Goal: Answer question/provide support: Share knowledge or assist other users

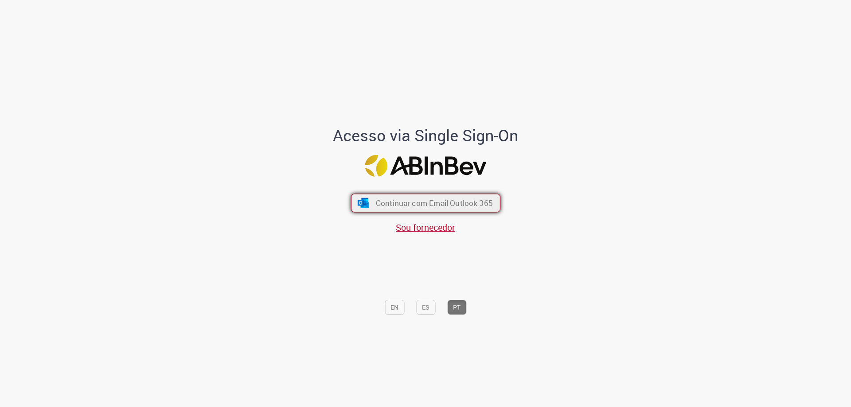
drag, startPoint x: 419, startPoint y: 204, endPoint x: 372, endPoint y: 221, distance: 50.0
click at [416, 203] on span "Continuar com Email Outlook 365" at bounding box center [434, 203] width 115 height 10
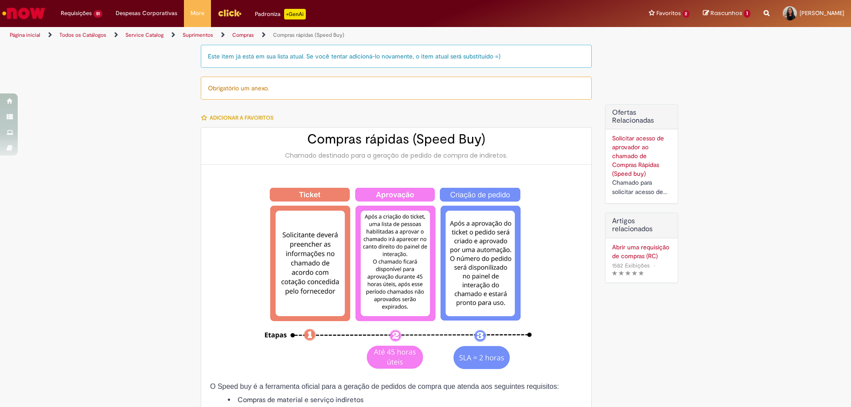
type input "********"
type input "**********"
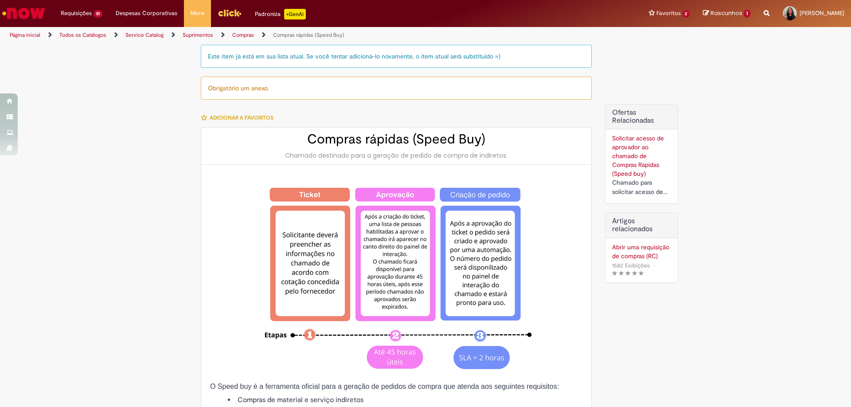
type input "****"
type input "**********"
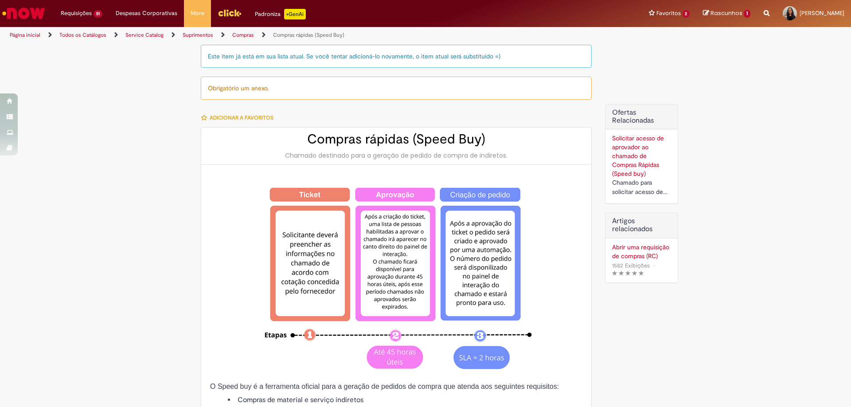
type input "**********"
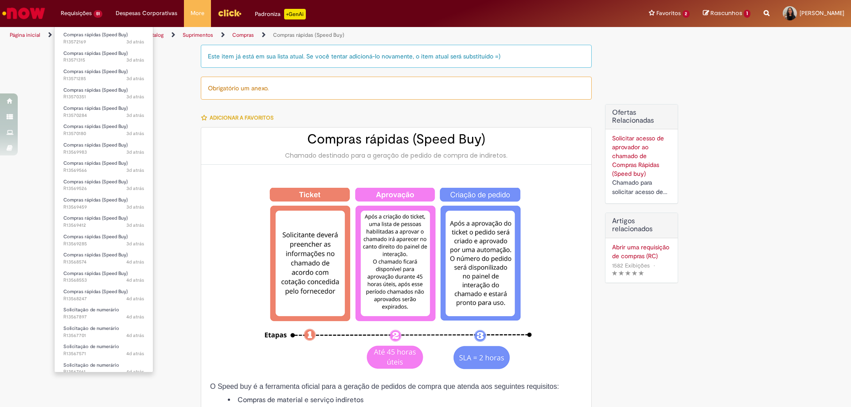
scroll to position [399, 0]
click at [92, 303] on li "Solicitação de numerário 5d atrás 5 dias atrás R13564516" at bounding box center [103, 311] width 98 height 18
click at [93, 305] on span "Solicitação de numerário" at bounding box center [91, 308] width 56 height 7
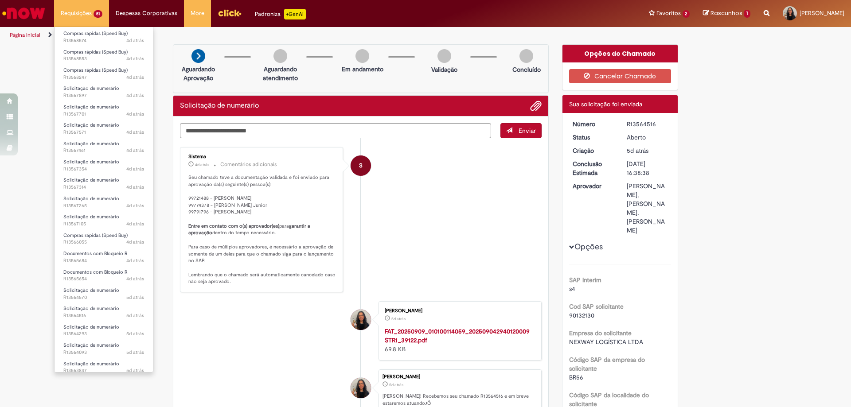
scroll to position [606, 0]
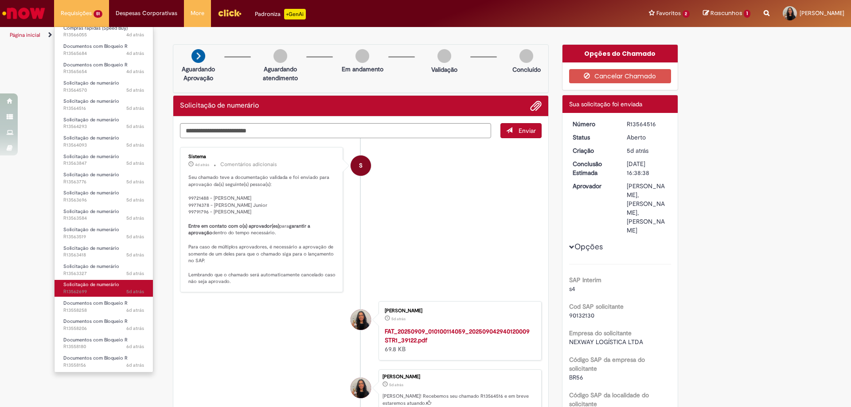
click at [81, 288] on span "5d atrás 5 dias atrás R13562699" at bounding box center [103, 291] width 81 height 7
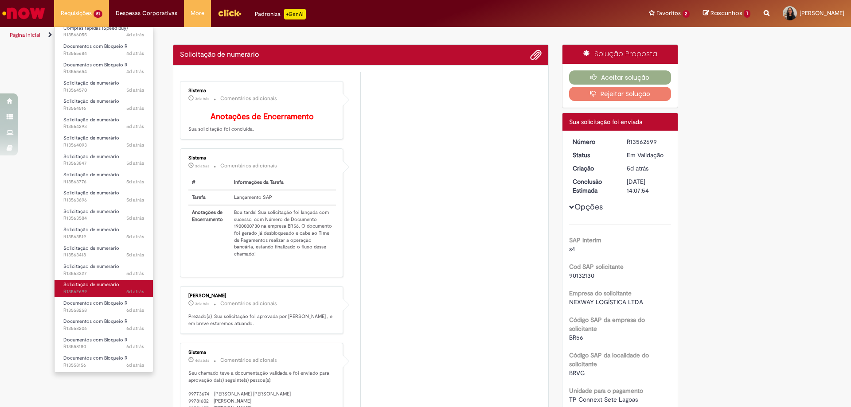
click at [81, 288] on span "5d atrás 5 dias atrás R13562699" at bounding box center [103, 291] width 81 height 7
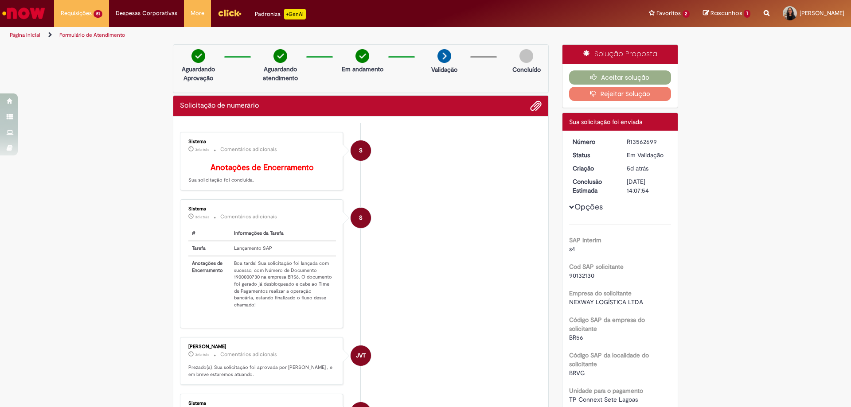
scroll to position [44, 0]
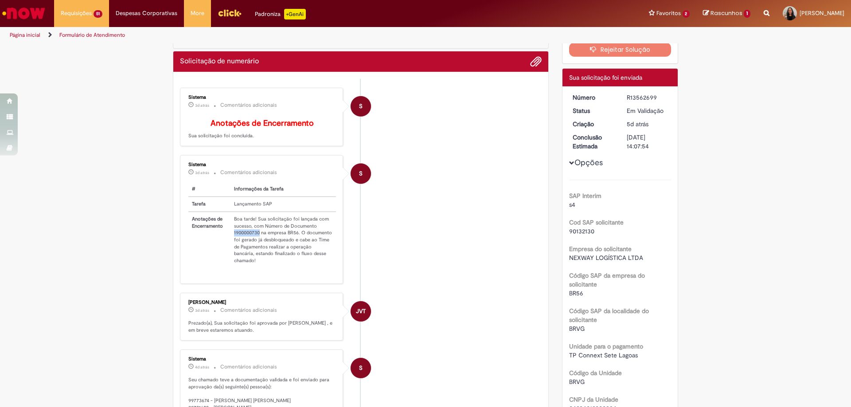
drag, startPoint x: 230, startPoint y: 241, endPoint x: 256, endPoint y: 241, distance: 26.1
click at [256, 241] on td "Boa tarde! Sua solicitação foi lançada com sucesso, com Número de Documento 190…" at bounding box center [282, 240] width 105 height 56
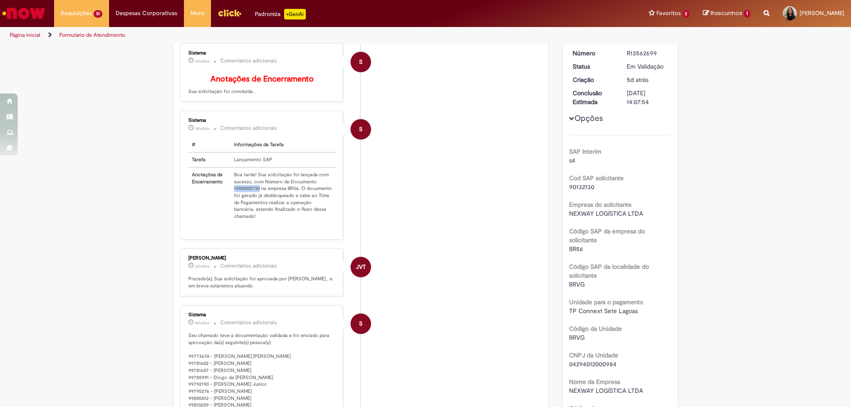
scroll to position [0, 0]
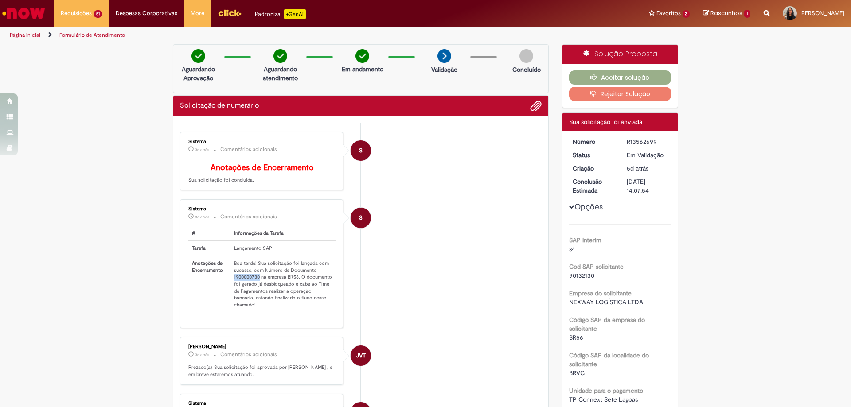
copy td "1900000730"
click at [621, 75] on button "Aceitar solução" at bounding box center [620, 77] width 102 height 14
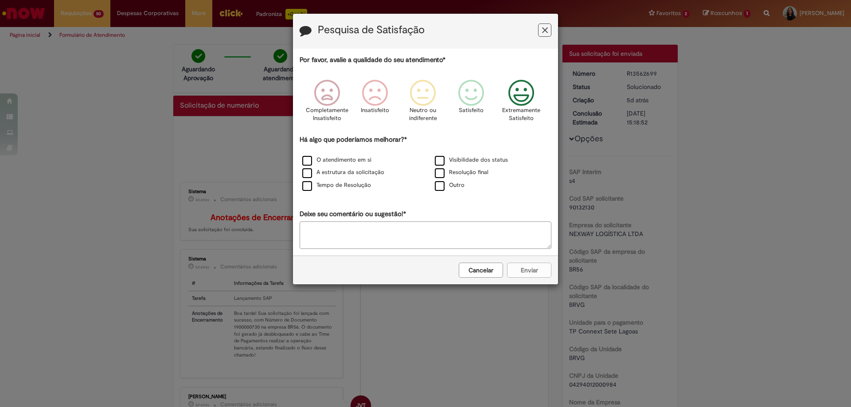
click at [524, 96] on icon "Feedback" at bounding box center [521, 93] width 33 height 27
click at [318, 160] on label "O atendimento em si" at bounding box center [336, 160] width 69 height 8
click at [518, 264] on button "Enviar" at bounding box center [529, 270] width 44 height 15
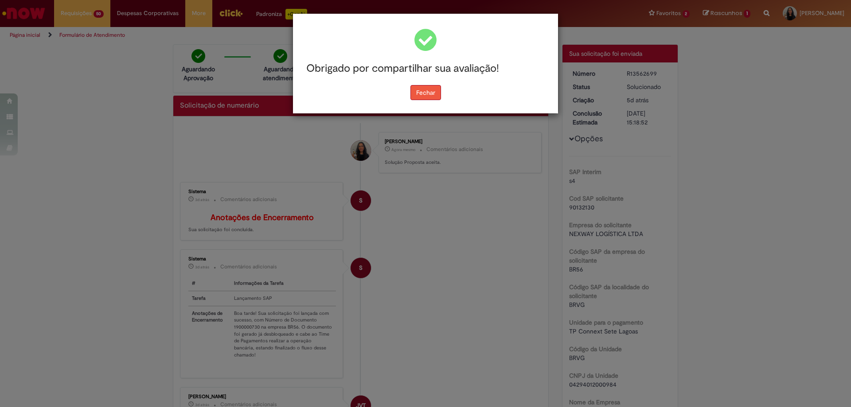
click at [435, 92] on button "Fechar" at bounding box center [425, 92] width 31 height 15
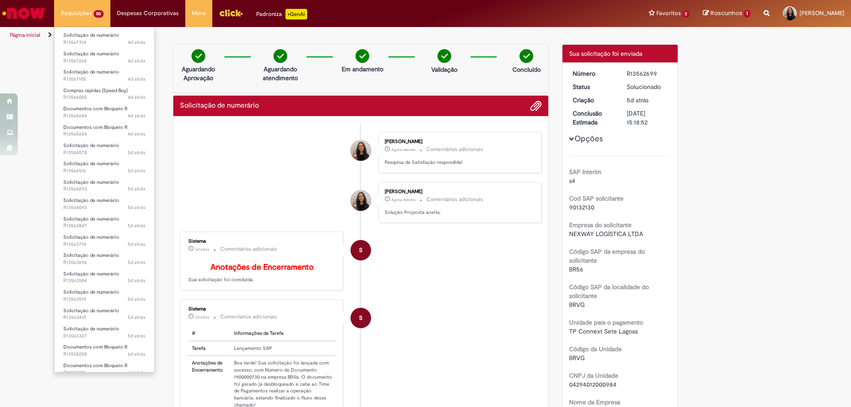
scroll to position [588, 0]
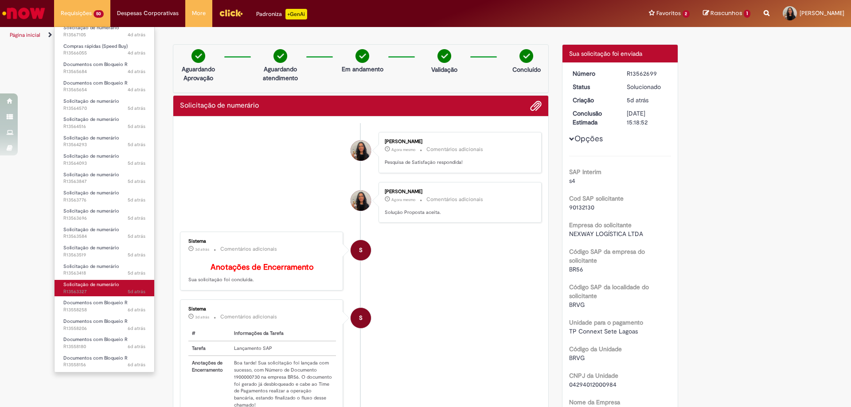
click at [79, 293] on span "5d atrás 5 dias atrás R13563327" at bounding box center [104, 291] width 82 height 7
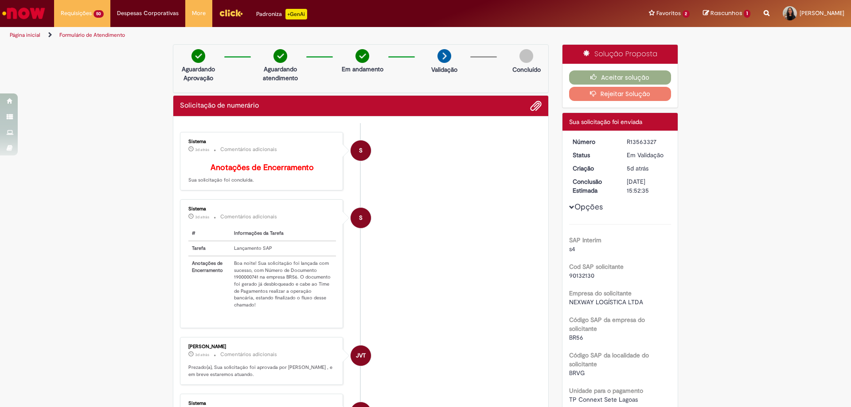
click at [231, 234] on th "Informações da Tarefa" at bounding box center [282, 233] width 105 height 15
drag, startPoint x: 230, startPoint y: 283, endPoint x: 255, endPoint y: 281, distance: 24.8
click at [255, 281] on td "Boa noite! Sua solicitação foi lançada com sucesso, com Número de Documento 190…" at bounding box center [282, 284] width 105 height 56
copy td "1900000741"
click at [596, 80] on icon "button" at bounding box center [595, 77] width 11 height 6
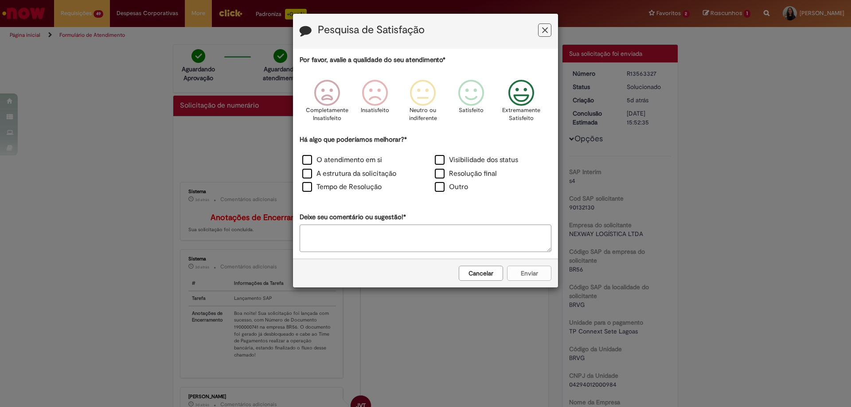
click at [520, 90] on icon "Feedback" at bounding box center [521, 93] width 33 height 27
click at [366, 152] on div "Há algo que poderíamos melhorar?* O atendimento em si Visibilidade dos status A…" at bounding box center [425, 165] width 252 height 60
click at [366, 162] on label "O atendimento em si" at bounding box center [342, 160] width 80 height 10
click at [517, 272] on button "Enviar" at bounding box center [529, 273] width 44 height 15
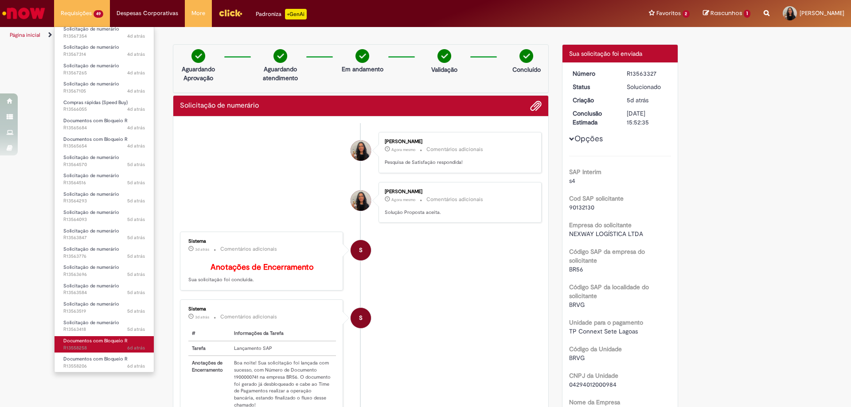
scroll to position [570, 0]
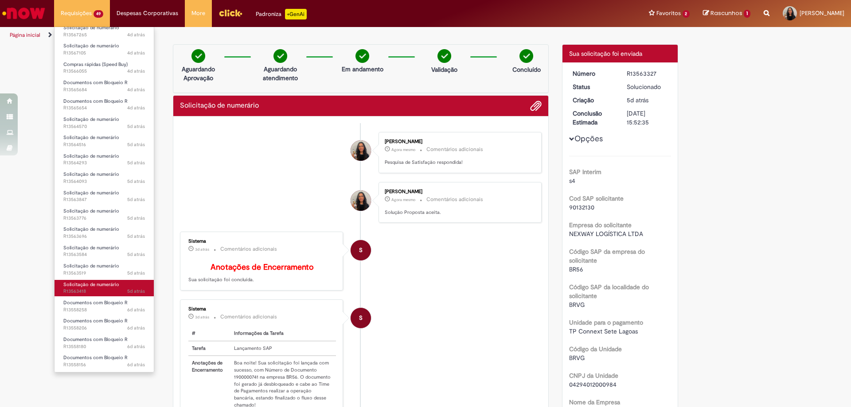
click at [80, 284] on span "Solicitação de numerário" at bounding box center [91, 284] width 56 height 7
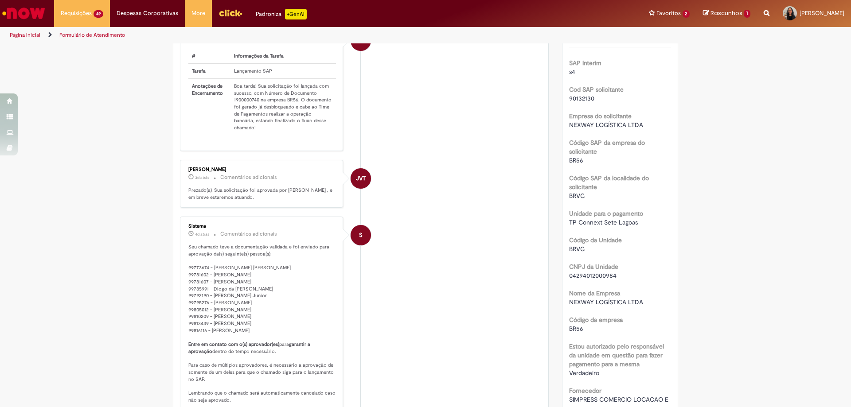
scroll to position [89, 0]
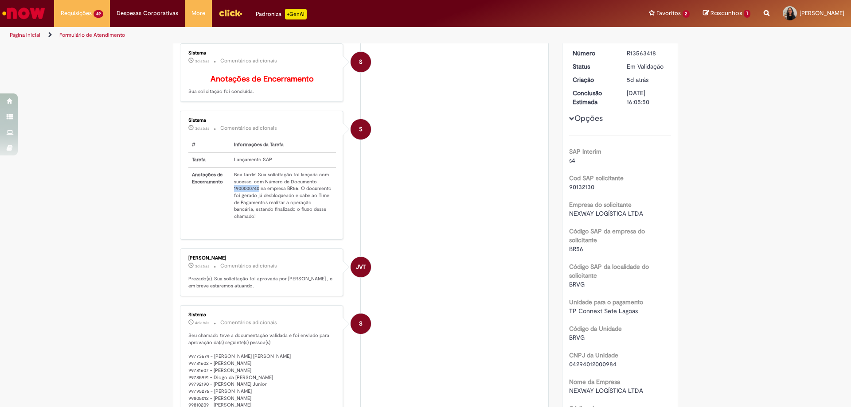
drag, startPoint x: 228, startPoint y: 195, endPoint x: 256, endPoint y: 197, distance: 27.5
click at [256, 197] on td "Boa tarde! Sua solicitação foi lançada com sucesso, com Número de Documento 190…" at bounding box center [282, 195] width 105 height 56
copy td "1900000740"
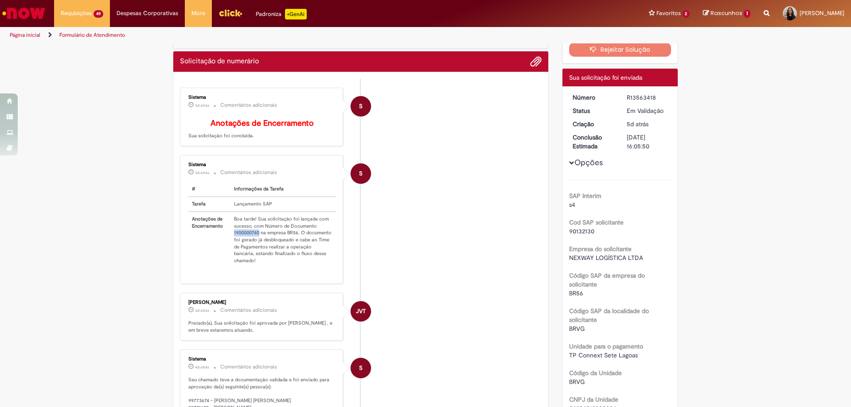
scroll to position [0, 0]
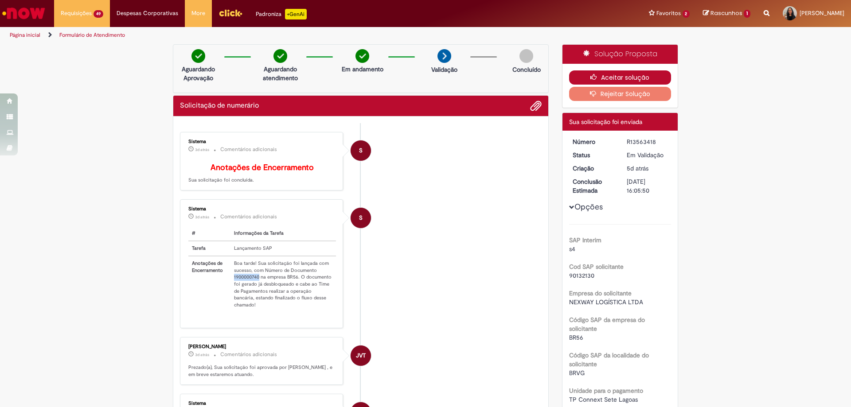
click at [612, 76] on button "Aceitar solução" at bounding box center [620, 77] width 102 height 14
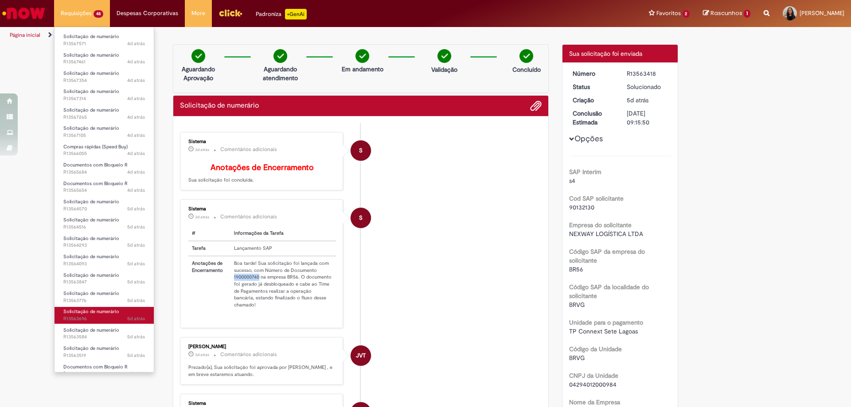
scroll to position [551, 0]
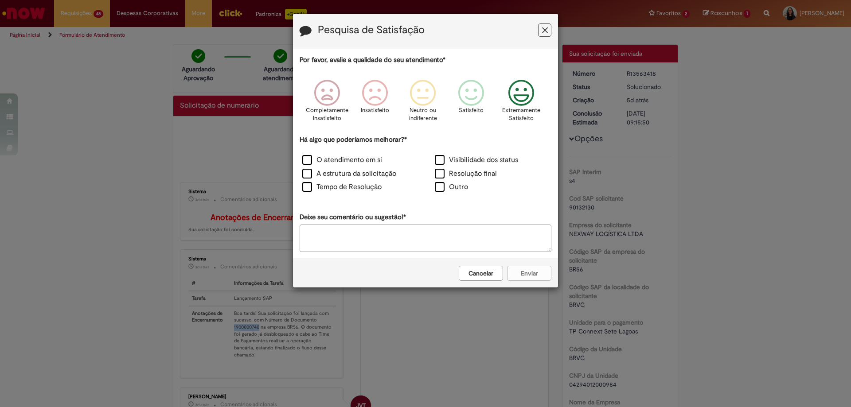
click at [530, 99] on icon "Feedback" at bounding box center [521, 93] width 33 height 27
click at [338, 159] on label "O atendimento em si" at bounding box center [342, 160] width 80 height 10
click at [536, 277] on button "Enviar" at bounding box center [529, 273] width 44 height 15
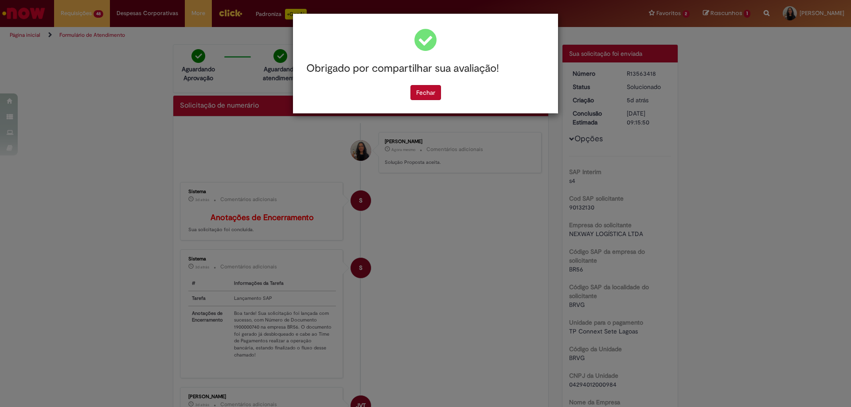
click at [420, 89] on div "Obrigado por compartilhar sua avaliação! [GEOGRAPHIC_DATA]" at bounding box center [425, 64] width 265 height 100
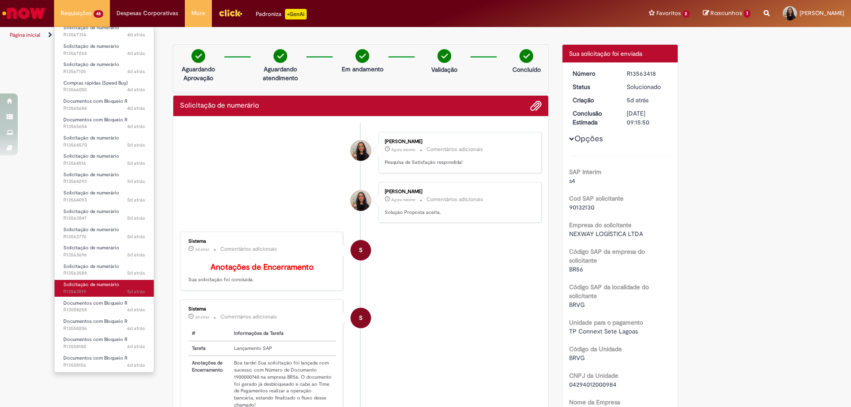
click at [82, 289] on span "5d atrás 5 dias atrás R13563519" at bounding box center [104, 291] width 82 height 7
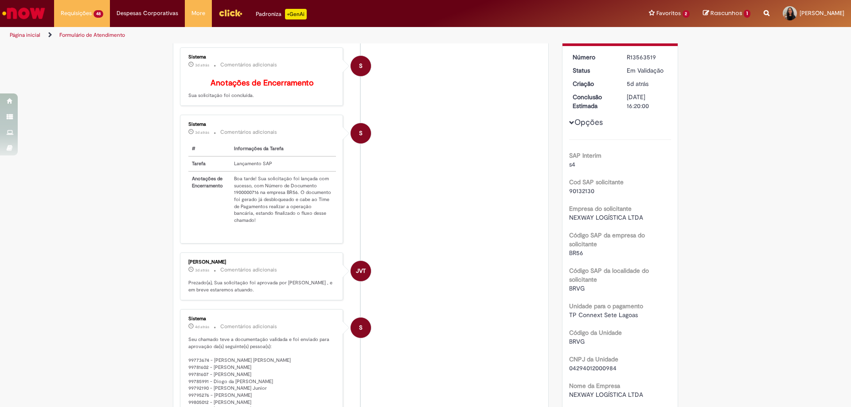
scroll to position [40, 0]
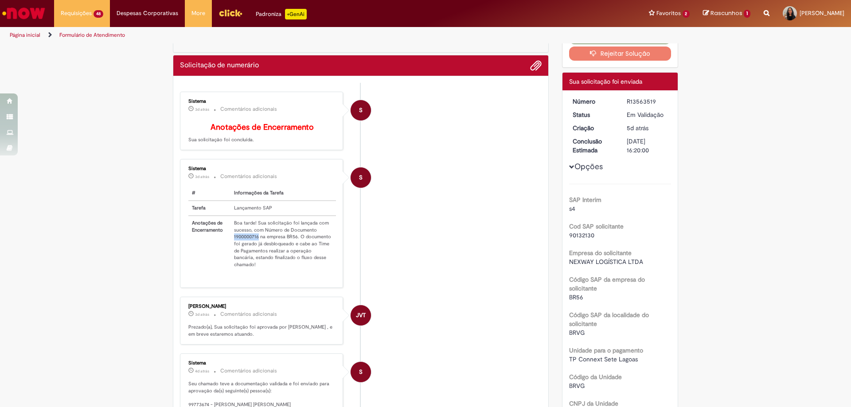
drag, startPoint x: 231, startPoint y: 243, endPoint x: 255, endPoint y: 243, distance: 24.4
click at [255, 243] on td "Boa tarde! Sua solicitação foi lançada com sucesso, com Número de Documento 190…" at bounding box center [282, 244] width 105 height 56
copy td "1900000716"
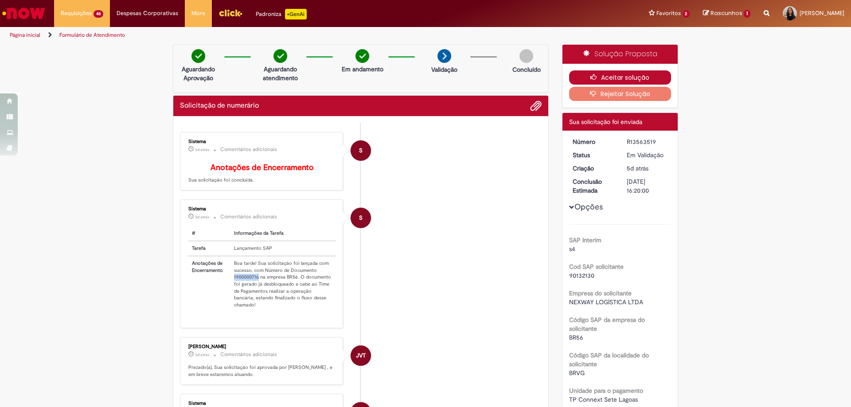
click at [598, 72] on button "Aceitar solução" at bounding box center [620, 77] width 102 height 14
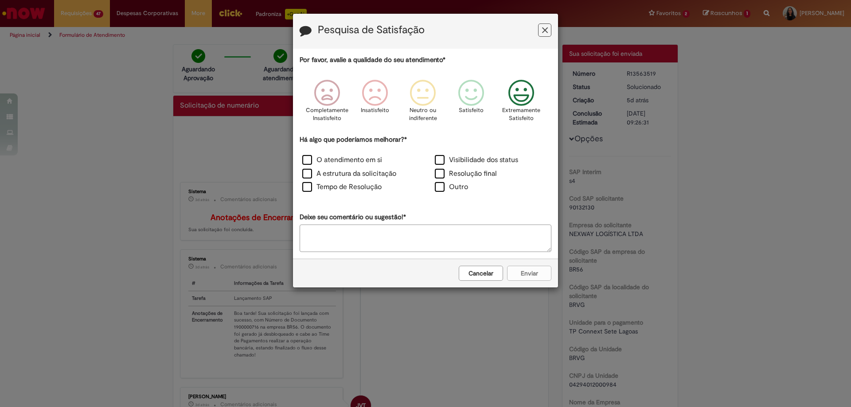
drag, startPoint x: 525, startPoint y: 93, endPoint x: 426, endPoint y: 131, distance: 106.3
click at [524, 92] on icon "Feedback" at bounding box center [521, 93] width 33 height 27
click at [323, 156] on label "O atendimento em si" at bounding box center [342, 160] width 80 height 10
click at [548, 274] on button "Enviar" at bounding box center [529, 273] width 44 height 15
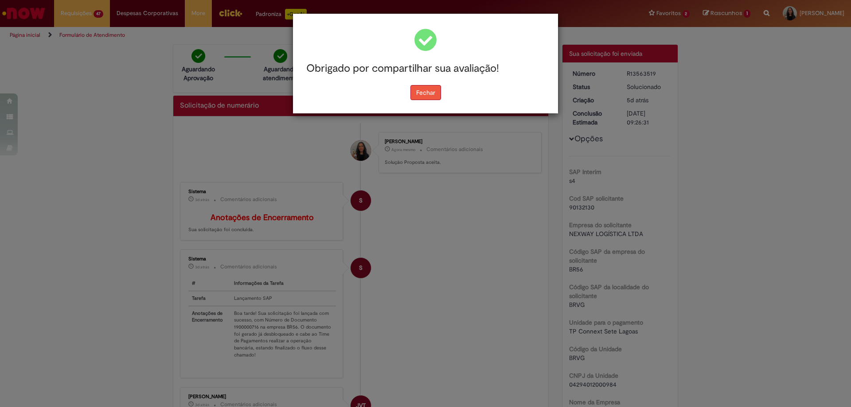
click at [421, 91] on button "Fechar" at bounding box center [425, 92] width 31 height 15
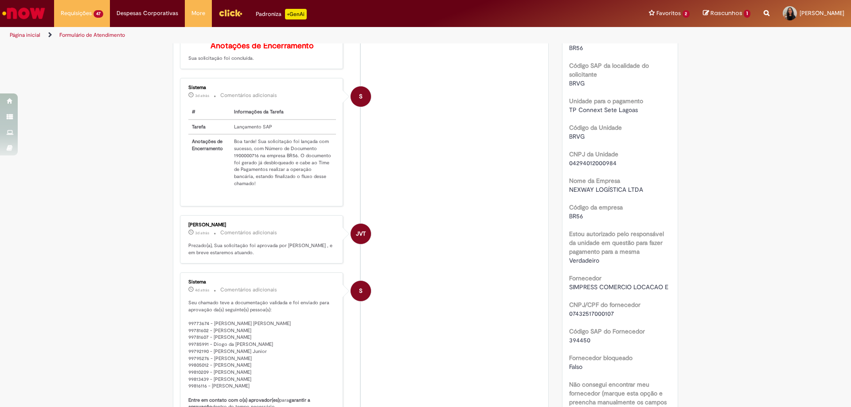
scroll to position [354, 0]
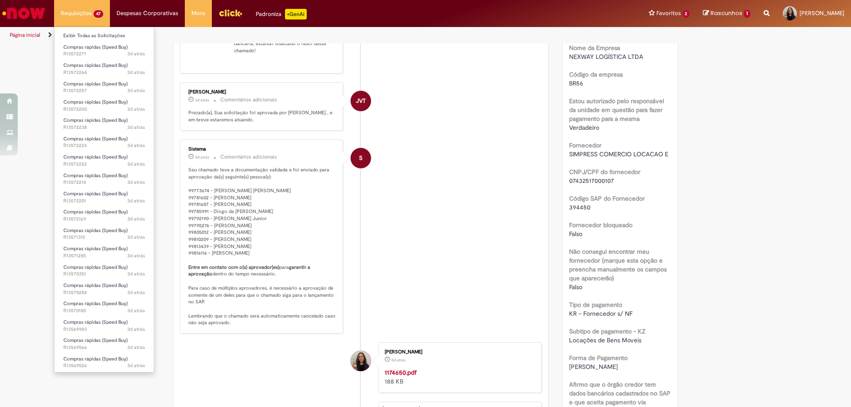
click at [100, 12] on li "Requisições 47 Exibir Todas as Solicitações Compras rápidas (Speed Buy) 3d atrá…" at bounding box center [82, 13] width 56 height 27
click at [83, 287] on span "Solicitação de numerário" at bounding box center [91, 284] width 56 height 7
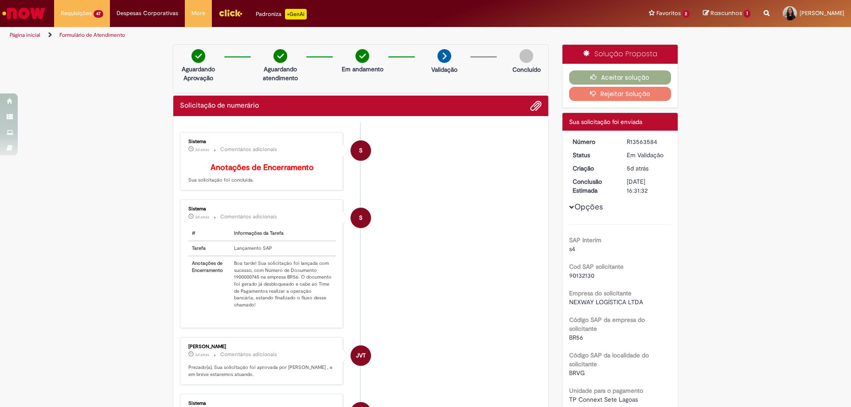
click at [230, 283] on td "Boa tarde! Sua solicitação foi lançada com sucesso, com Número de Documento 190…" at bounding box center [282, 284] width 105 height 56
drag, startPoint x: 230, startPoint y: 284, endPoint x: 255, endPoint y: 283, distance: 24.8
click at [255, 283] on td "Boa tarde! Sua solicitação foi lançada com sucesso, com Número de Documento 190…" at bounding box center [282, 284] width 105 height 56
copy td "1900000745"
click at [618, 82] on button "Aceitar solução" at bounding box center [620, 77] width 102 height 14
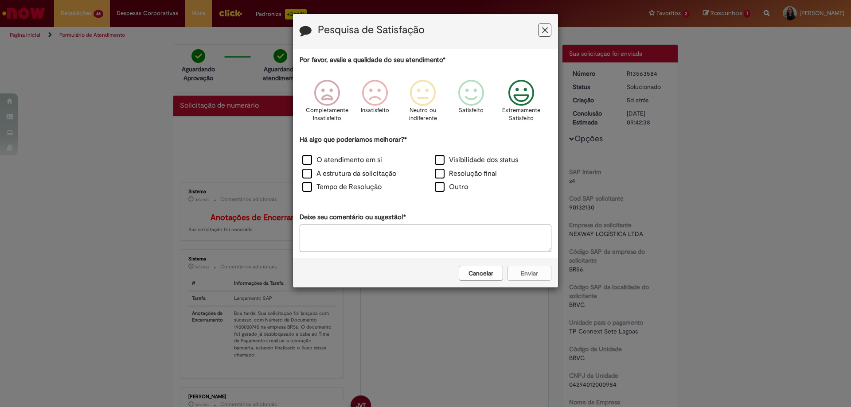
click at [517, 91] on icon "Feedback" at bounding box center [521, 93] width 33 height 27
click at [339, 161] on label "O atendimento em si" at bounding box center [342, 160] width 80 height 10
click at [539, 269] on button "Enviar" at bounding box center [529, 273] width 44 height 15
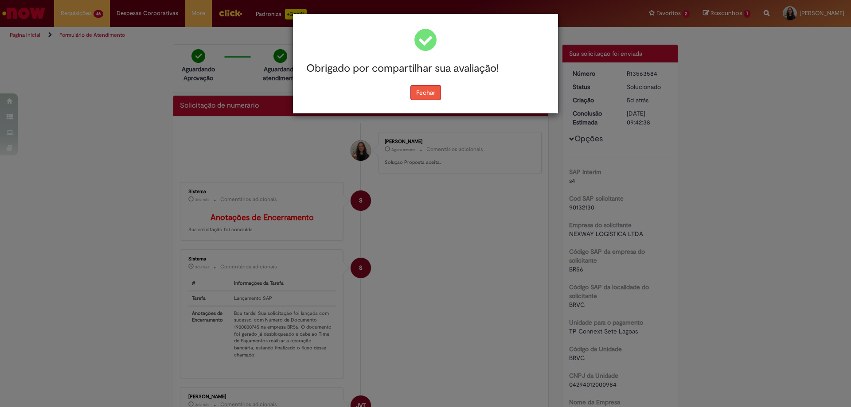
click at [417, 94] on button "Fechar" at bounding box center [425, 92] width 31 height 15
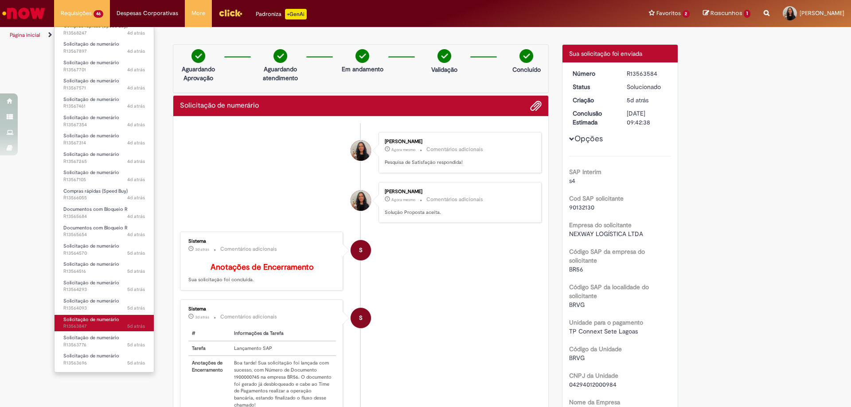
scroll to position [514, 0]
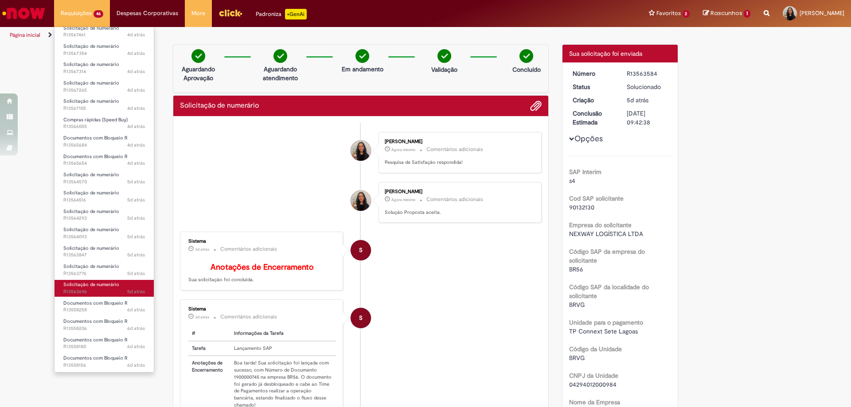
click at [89, 286] on span "Solicitação de numerário" at bounding box center [91, 284] width 56 height 7
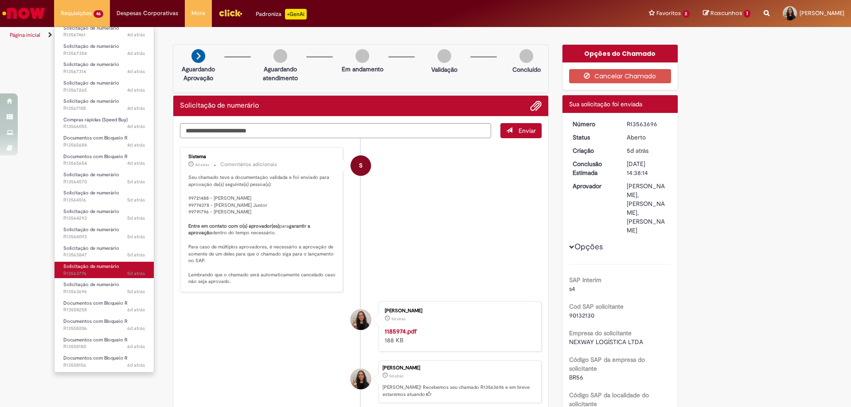
click at [74, 268] on span "Solicitação de numerário" at bounding box center [91, 266] width 56 height 7
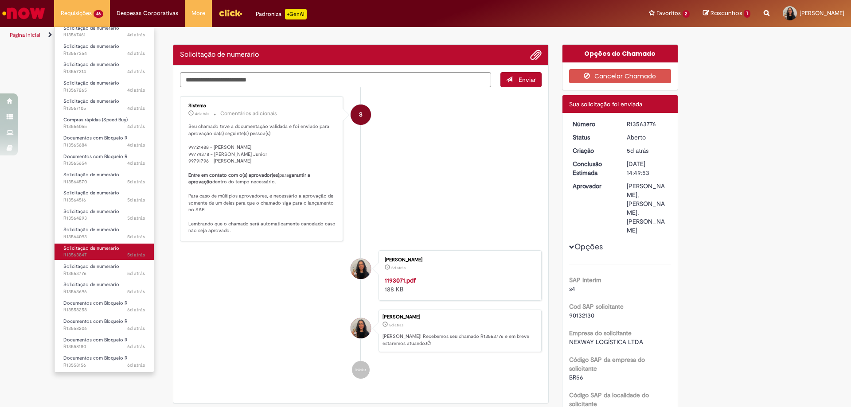
click at [77, 249] on span "Solicitação de numerário" at bounding box center [91, 248] width 56 height 7
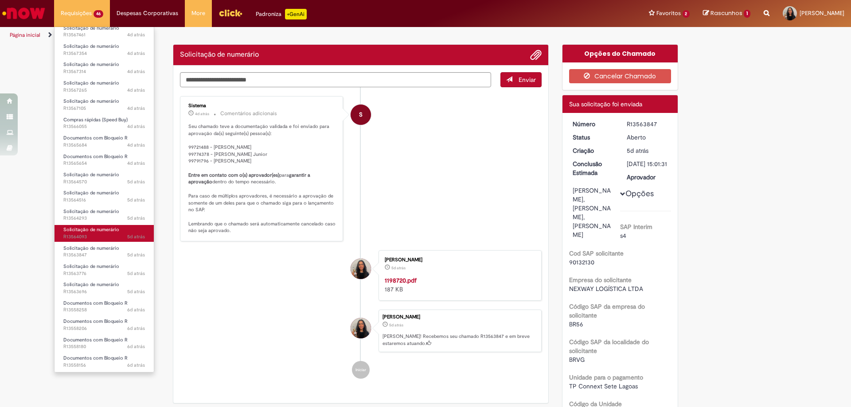
click at [80, 234] on span "5d atrás 5 dias atrás R13564093" at bounding box center [104, 236] width 82 height 7
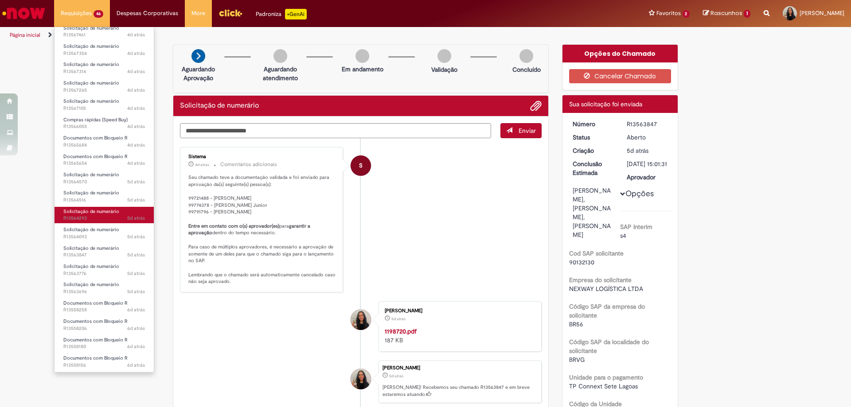
click at [95, 216] on span "5d atrás 5 dias atrás R13564293" at bounding box center [104, 218] width 82 height 7
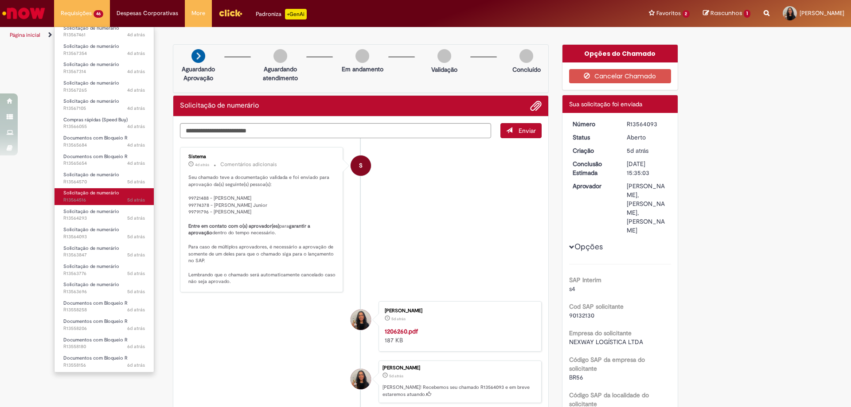
click at [92, 196] on span "Solicitação de numerário" at bounding box center [91, 193] width 56 height 7
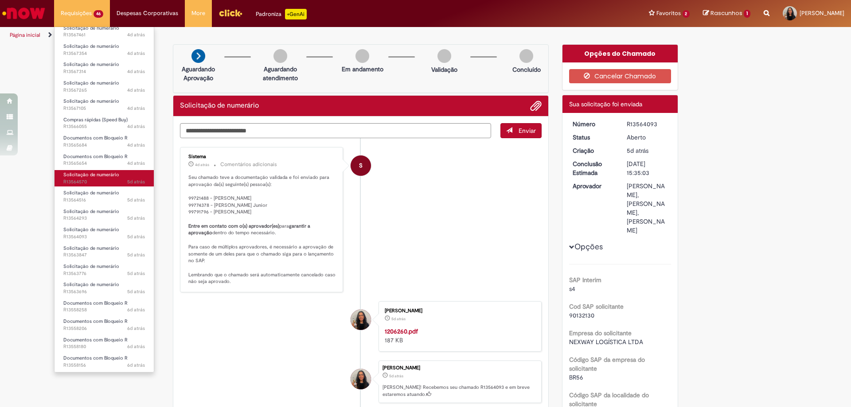
click at [99, 180] on span "5d atrás 5 dias atrás R13564570" at bounding box center [104, 182] width 82 height 7
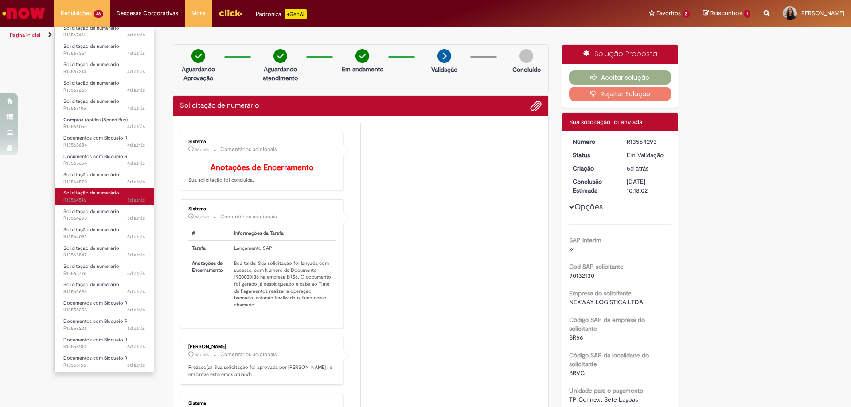
click at [102, 191] on span "Solicitação de numerário" at bounding box center [91, 193] width 56 height 7
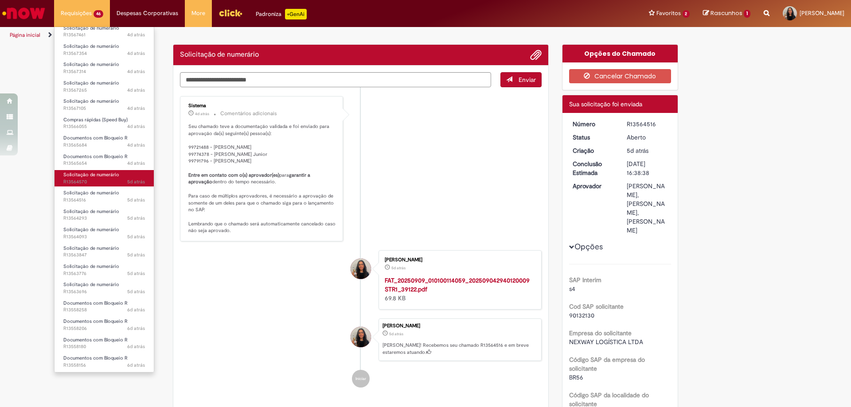
click at [91, 174] on span "Solicitação de numerário" at bounding box center [91, 174] width 56 height 7
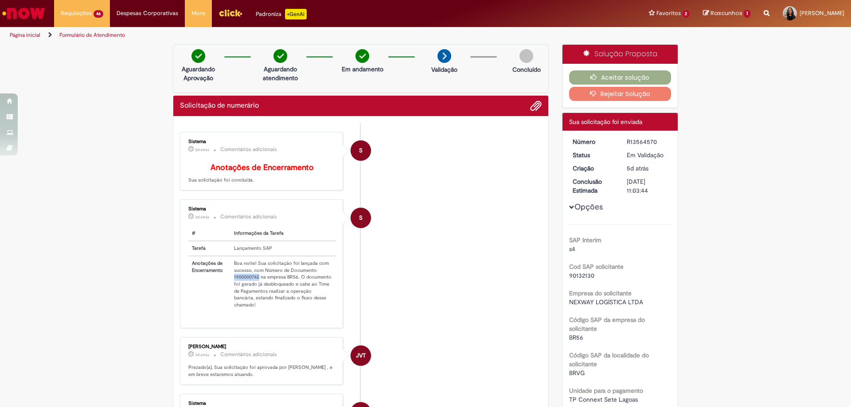
drag, startPoint x: 231, startPoint y: 285, endPoint x: 255, endPoint y: 285, distance: 24.4
click at [255, 285] on td "Boa noite! Sua solicitação foi lançada com sucesso, com Número de Documento 190…" at bounding box center [282, 284] width 105 height 56
copy td "1900000742"
click at [588, 83] on button "Aceitar solução" at bounding box center [620, 77] width 102 height 14
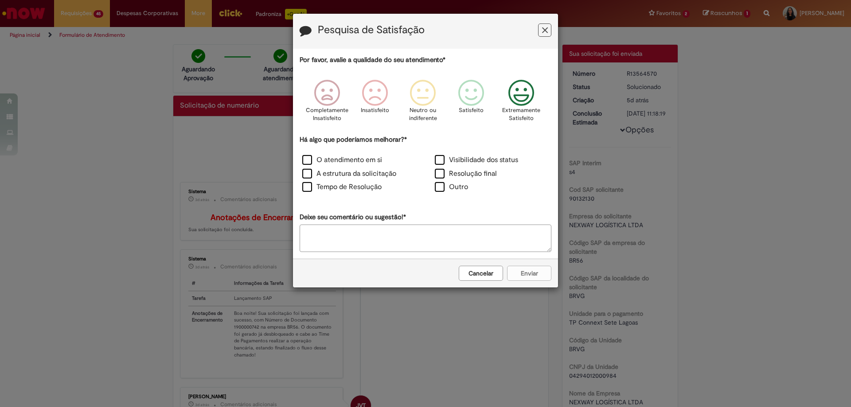
click at [522, 102] on icon "Feedback" at bounding box center [521, 93] width 33 height 27
click at [351, 159] on label "O atendimento em si" at bounding box center [342, 160] width 80 height 10
click at [540, 272] on button "Enviar" at bounding box center [529, 273] width 44 height 15
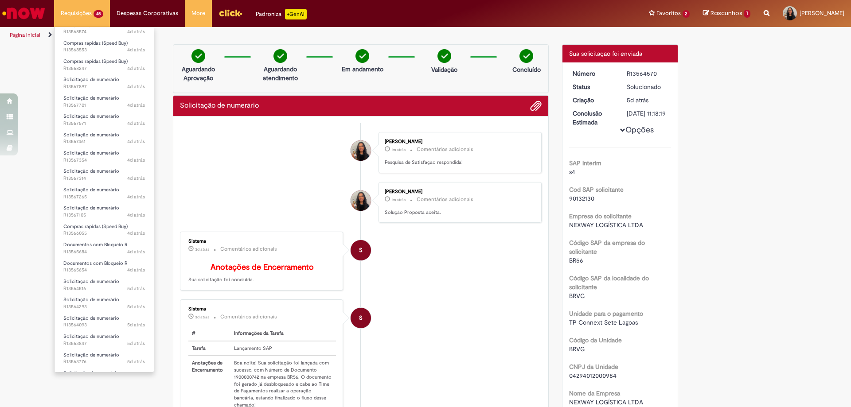
scroll to position [496, 0]
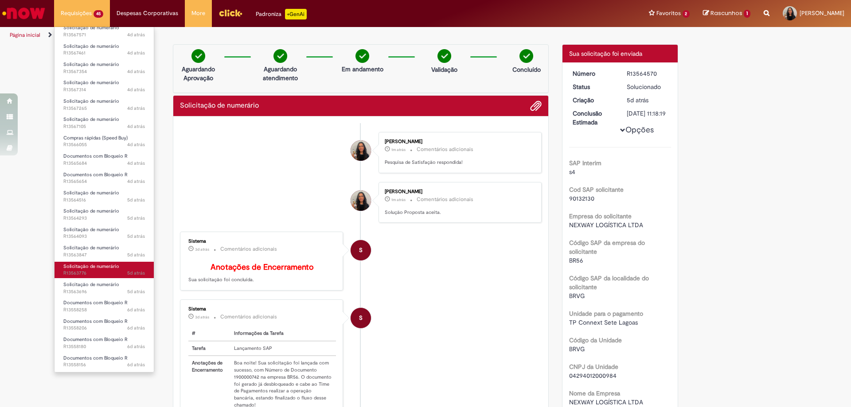
click at [86, 268] on span "Solicitação de numerário" at bounding box center [91, 266] width 56 height 7
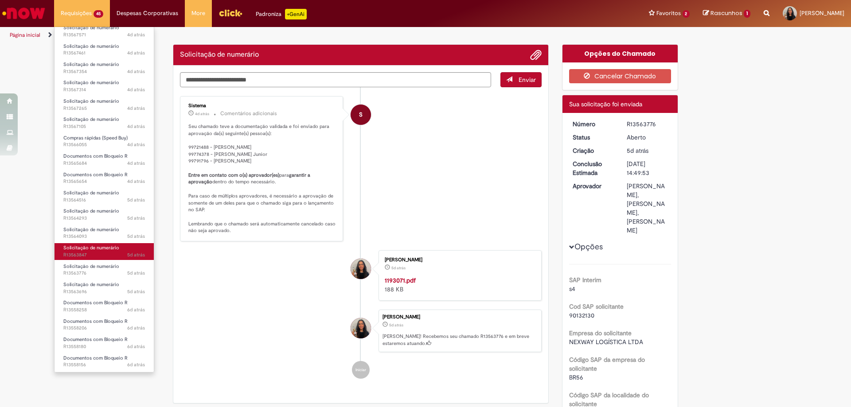
click at [82, 255] on span "5d atrás 5 dias atrás R13563847" at bounding box center [104, 255] width 82 height 7
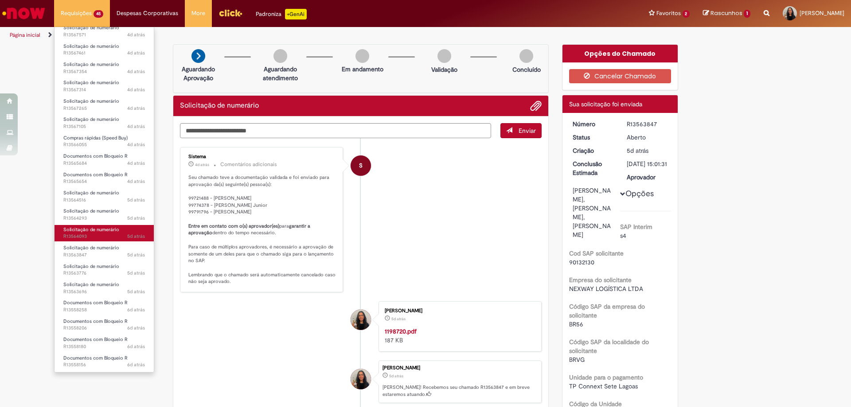
click at [72, 230] on span "Solicitação de numerário" at bounding box center [91, 229] width 56 height 7
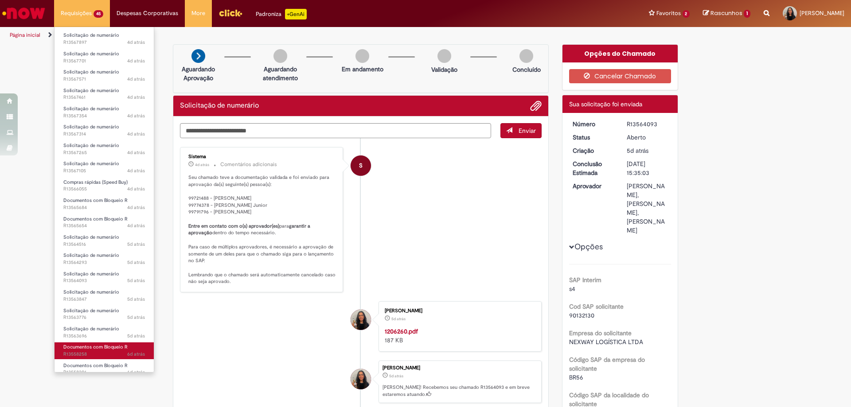
scroll to position [496, 0]
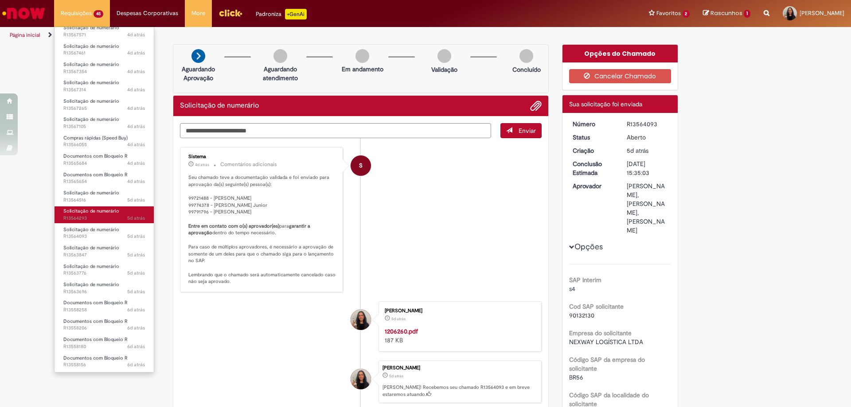
click at [85, 221] on span "5d atrás 5 dias atrás R13564293" at bounding box center [104, 218] width 82 height 7
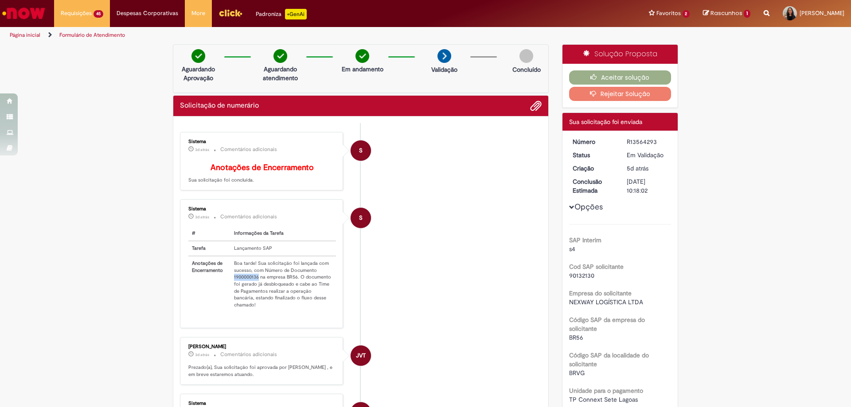
drag, startPoint x: 229, startPoint y: 284, endPoint x: 256, endPoint y: 286, distance: 27.5
click at [256, 286] on td "Boa tarde! Sua solicitação foi lançada com sucesso, com Número de Documento 190…" at bounding box center [282, 284] width 105 height 56
copy td "1900000136"
click at [586, 71] on button "Aceitar solução" at bounding box center [620, 77] width 102 height 14
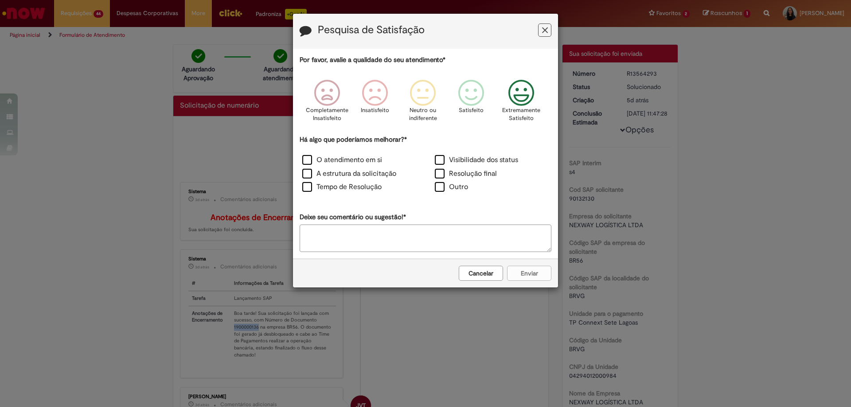
click at [512, 96] on icon "Feedback" at bounding box center [521, 93] width 33 height 27
click at [337, 164] on label "O atendimento em si" at bounding box center [342, 160] width 80 height 10
click at [527, 275] on button "Enviar" at bounding box center [529, 273] width 44 height 15
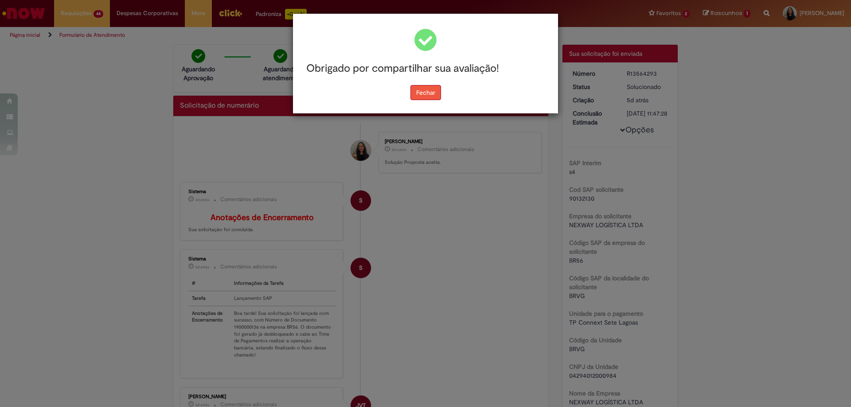
click at [426, 89] on button "Fechar" at bounding box center [425, 92] width 31 height 15
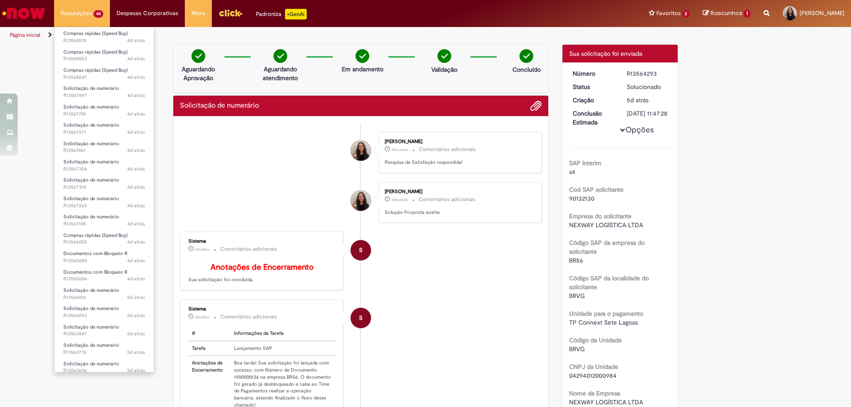
scroll to position [478, 0]
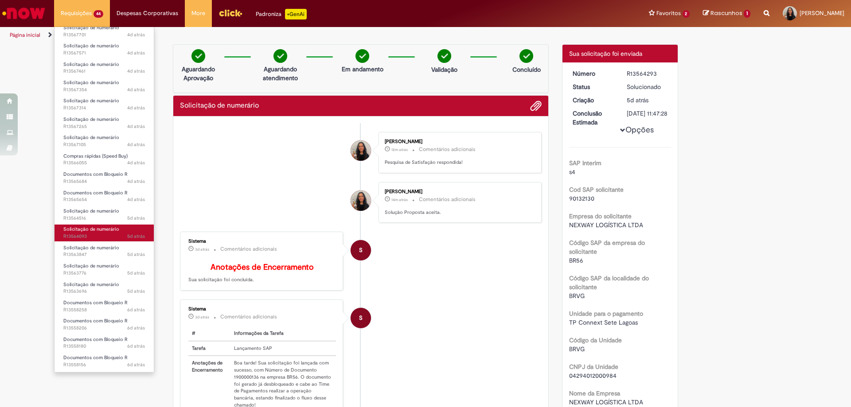
click at [97, 233] on link "Solicitação de numerário 5d atrás 5 dias atrás R13564093" at bounding box center [103, 233] width 99 height 16
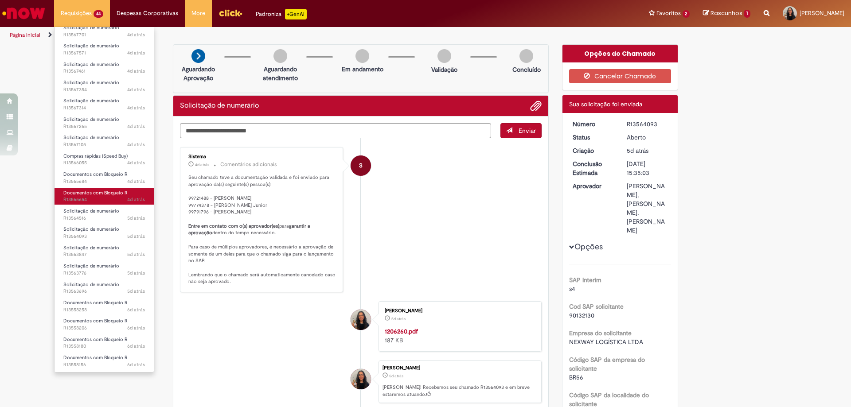
click at [89, 198] on span "4d atrás 4 dias atrás R13565654" at bounding box center [104, 199] width 82 height 7
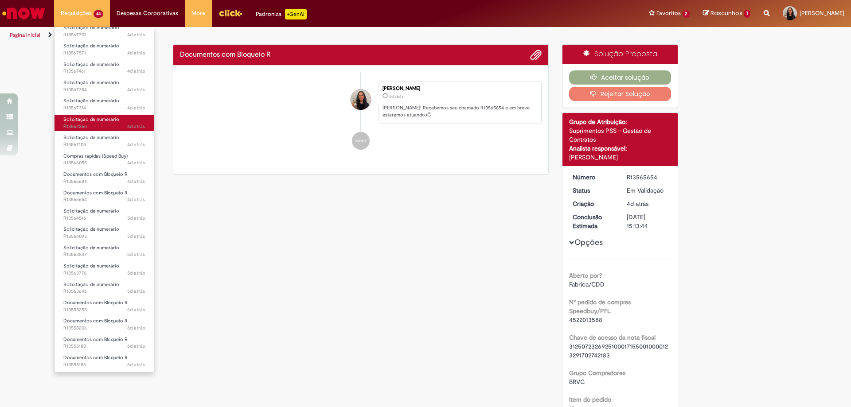
click at [99, 119] on span "Solicitação de numerário" at bounding box center [91, 119] width 56 height 7
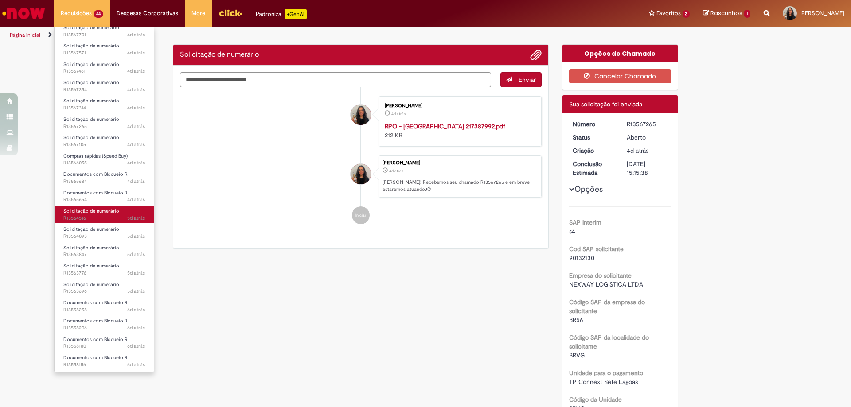
click at [94, 217] on span "5d atrás 5 dias atrás R13564516" at bounding box center [104, 218] width 82 height 7
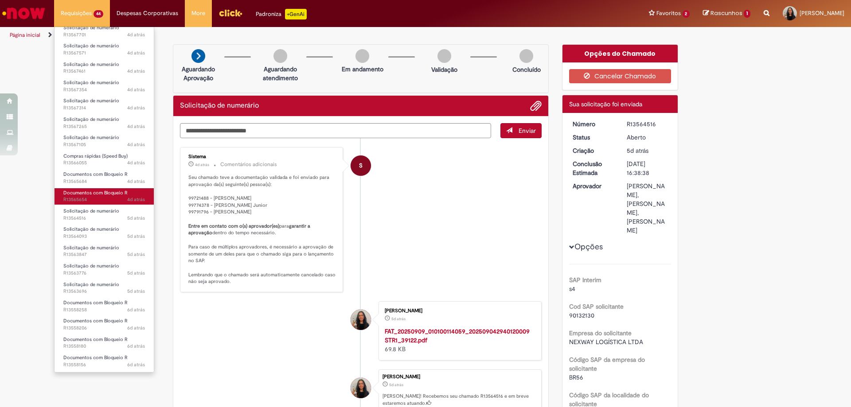
click at [105, 195] on span "Documentos com Bloqueio R" at bounding box center [95, 193] width 64 height 7
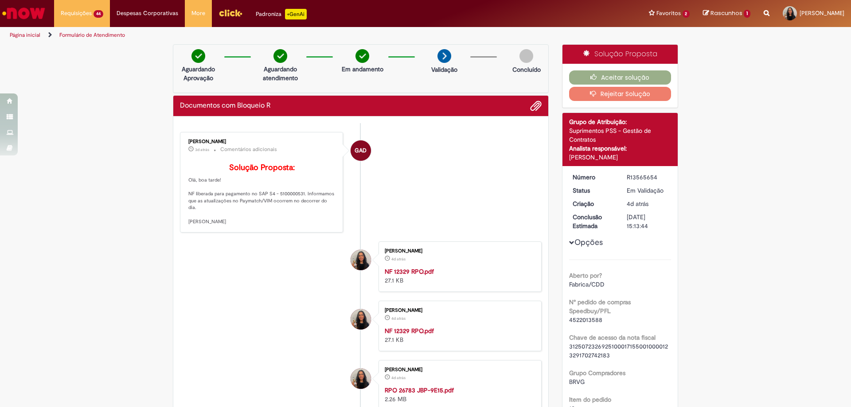
drag, startPoint x: 622, startPoint y: 176, endPoint x: 654, endPoint y: 173, distance: 31.6
click at [654, 173] on dd "R13565654" at bounding box center [647, 177] width 54 height 9
click at [442, 260] on div "[PERSON_NAME] 4d atrás 4 dias atrás NF 12329 RPO.pdf 27.1 KB" at bounding box center [460, 266] width 158 height 45
click at [620, 73] on button "Aceitar solução" at bounding box center [620, 77] width 102 height 14
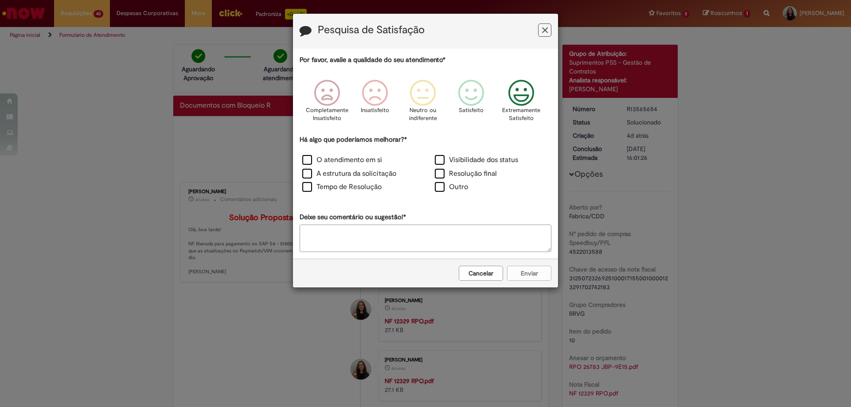
drag, startPoint x: 523, startPoint y: 91, endPoint x: 412, endPoint y: 130, distance: 118.1
click at [523, 92] on icon "Feedback" at bounding box center [521, 93] width 33 height 27
click at [359, 156] on label "O atendimento em si" at bounding box center [342, 160] width 80 height 10
click at [524, 274] on button "Enviar" at bounding box center [529, 273] width 44 height 15
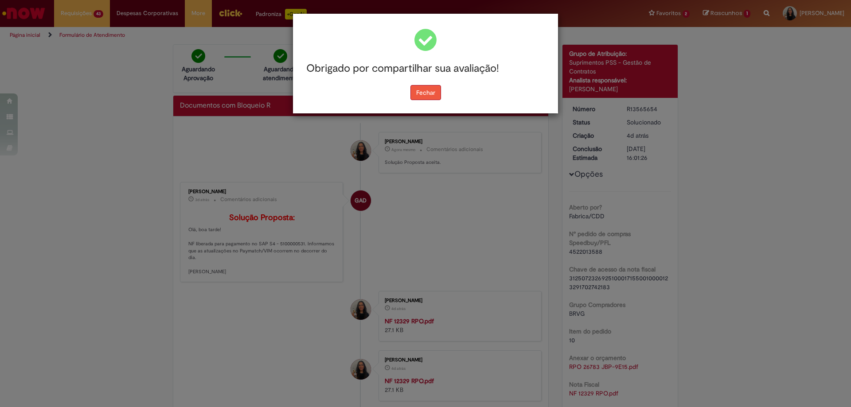
click at [425, 93] on button "Fechar" at bounding box center [425, 92] width 31 height 15
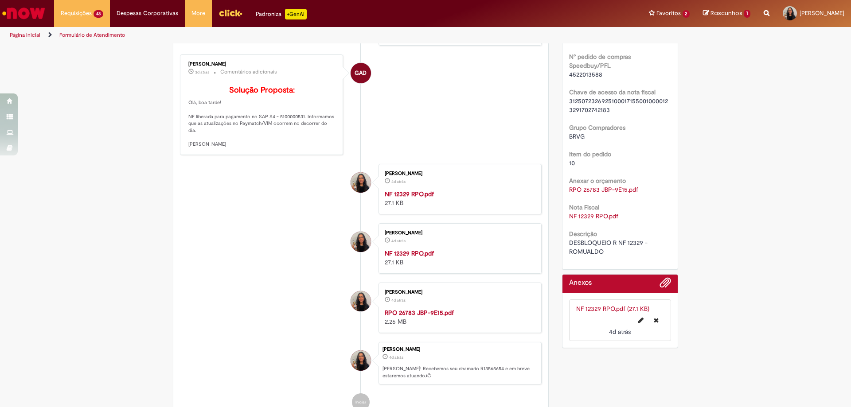
scroll to position [314, 0]
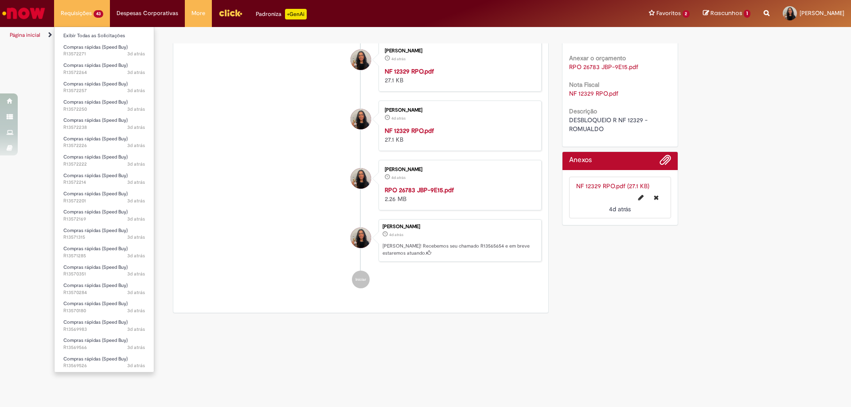
click at [95, 5] on li "Requisições 43 Exibir Todas as Solicitações Compras rápidas (Speed Buy) 3d atrá…" at bounding box center [82, 13] width 56 height 27
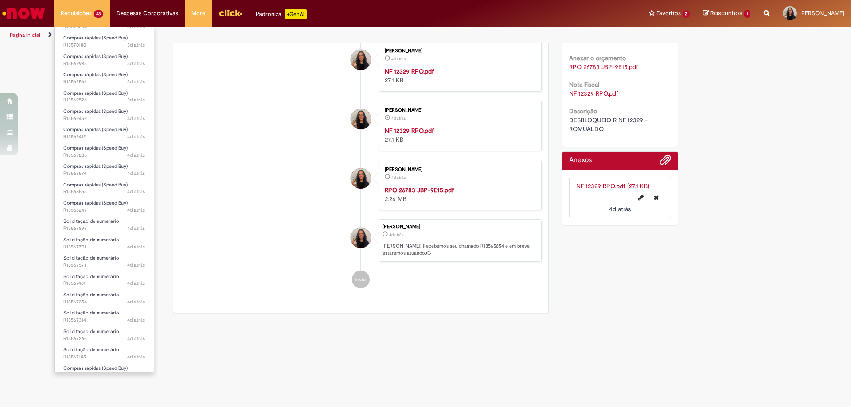
scroll to position [459, 0]
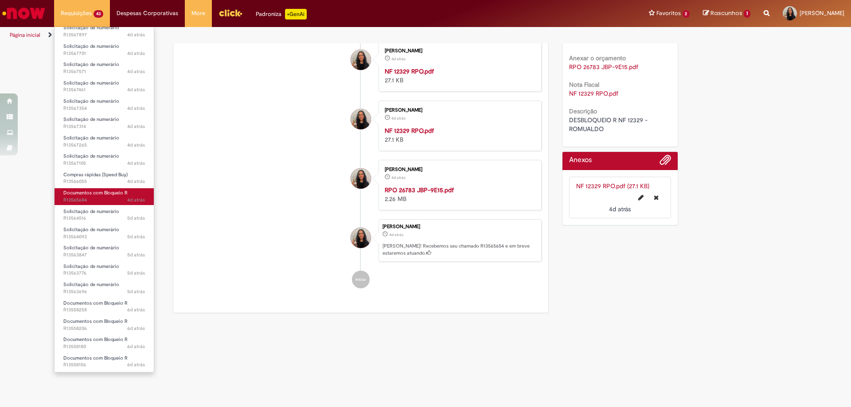
click at [75, 197] on span "4d atrás 4 dias atrás R13565684" at bounding box center [104, 200] width 82 height 7
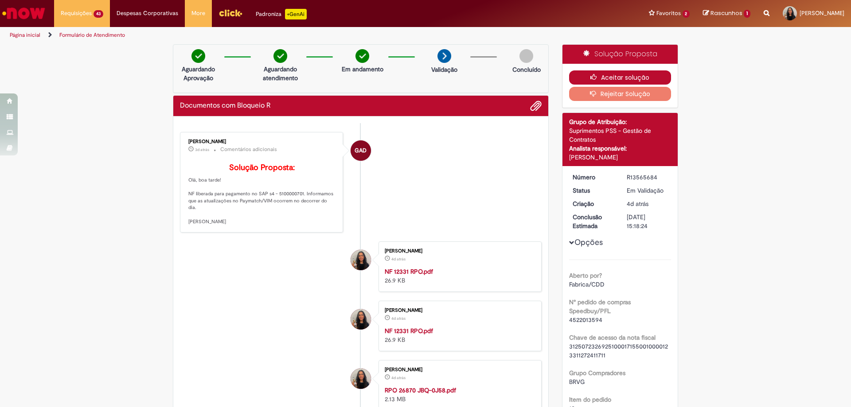
click at [619, 78] on button "Aceitar solução" at bounding box center [620, 77] width 102 height 14
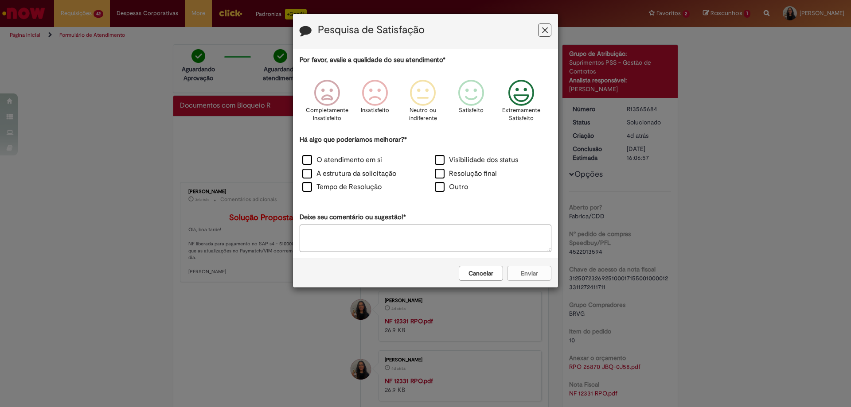
click at [515, 100] on icon "Feedback" at bounding box center [521, 93] width 33 height 27
click at [357, 158] on label "O atendimento em si" at bounding box center [342, 160] width 80 height 10
click at [522, 276] on button "Enviar" at bounding box center [529, 273] width 44 height 15
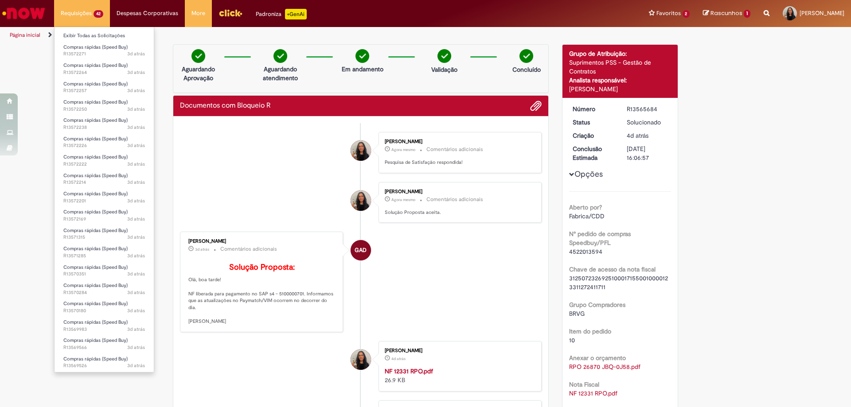
click at [80, 15] on li "Requisições 42 Exibir Todas as Solicitações Compras rápidas (Speed Buy) 3d atrá…" at bounding box center [82, 13] width 56 height 27
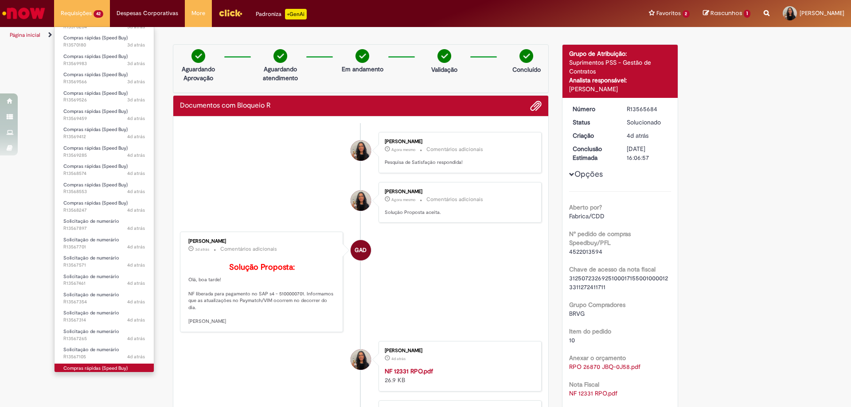
scroll to position [441, 0]
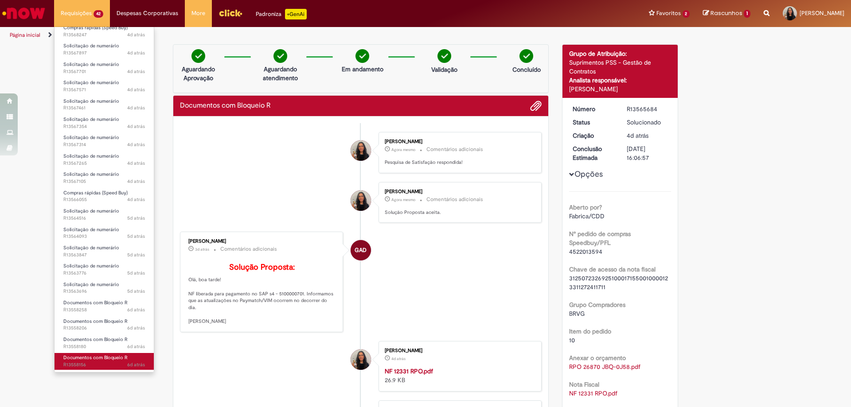
click at [79, 362] on span "6d atrás 6 dias atrás R13558156" at bounding box center [104, 364] width 82 height 7
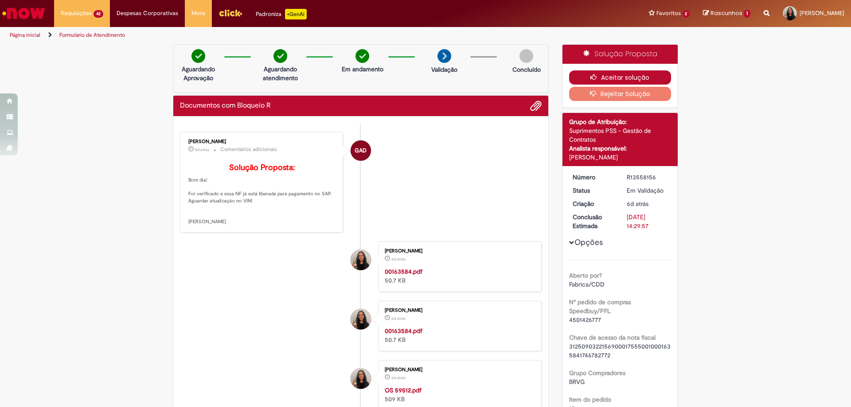
click at [608, 74] on button "Aceitar solução" at bounding box center [620, 77] width 102 height 14
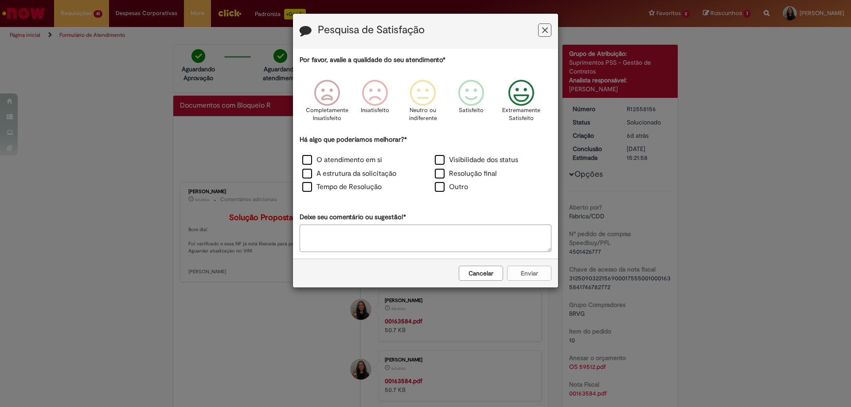
click at [525, 98] on icon "Feedback" at bounding box center [521, 93] width 33 height 27
click at [307, 157] on label "O atendimento em si" at bounding box center [342, 160] width 80 height 10
click at [525, 273] on button "Enviar" at bounding box center [529, 273] width 44 height 15
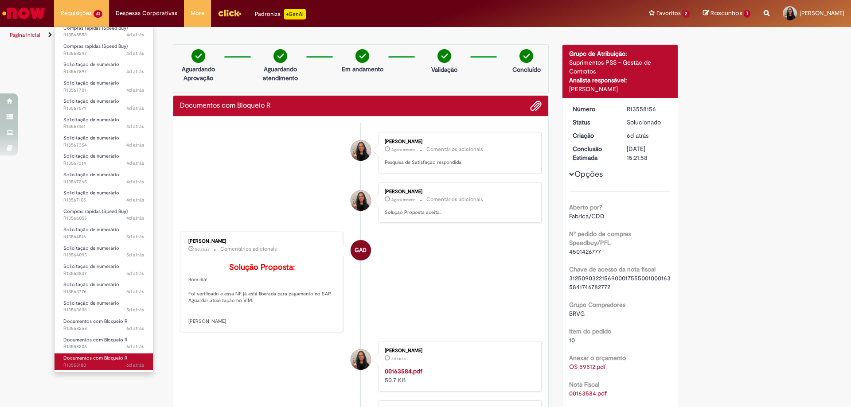
click at [89, 364] on span "6d atrás 6 dias atrás R13558180" at bounding box center [103, 365] width 81 height 7
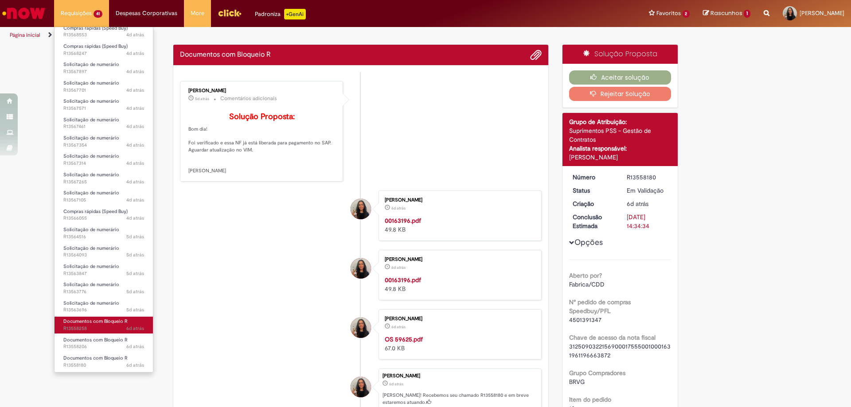
scroll to position [378, 0]
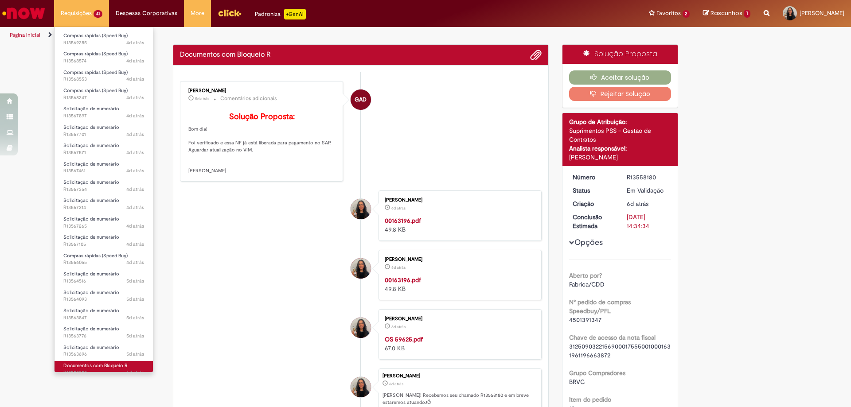
click at [82, 365] on span "Documentos com Bloqueio R" at bounding box center [95, 365] width 64 height 7
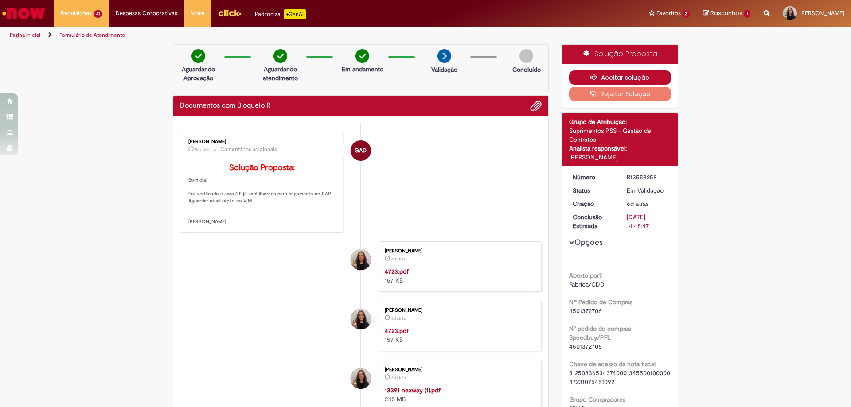
click at [598, 77] on button "Aceitar solução" at bounding box center [620, 77] width 102 height 14
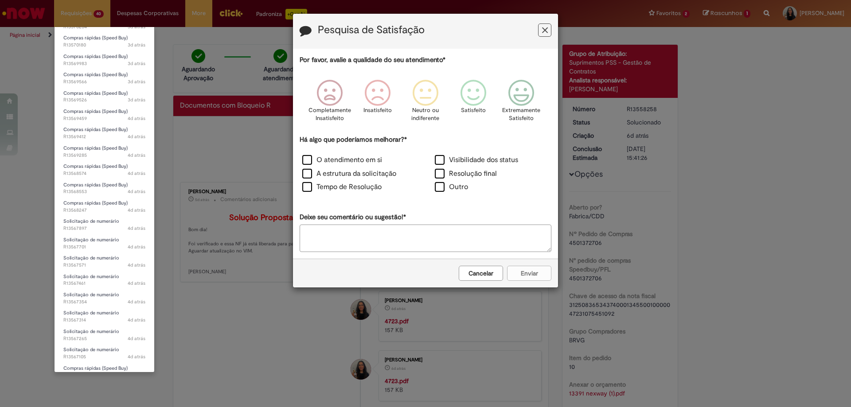
scroll to position [404, 0]
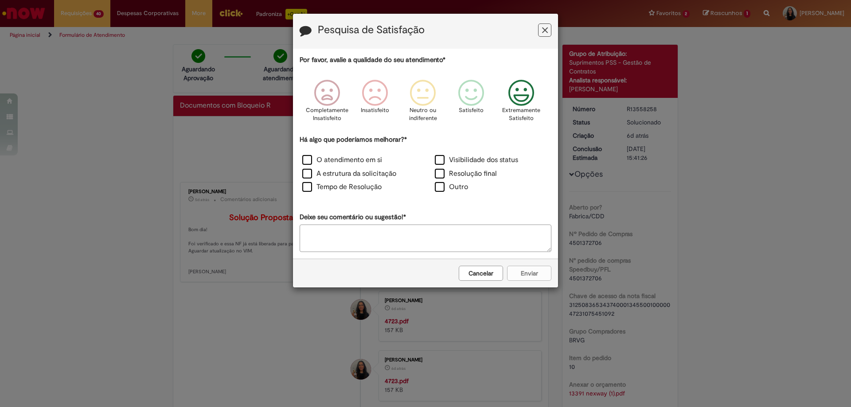
click at [517, 97] on icon "Feedback" at bounding box center [521, 93] width 33 height 27
click at [373, 161] on label "O atendimento em si" at bounding box center [342, 160] width 80 height 10
click at [521, 276] on button "Enviar" at bounding box center [529, 273] width 44 height 15
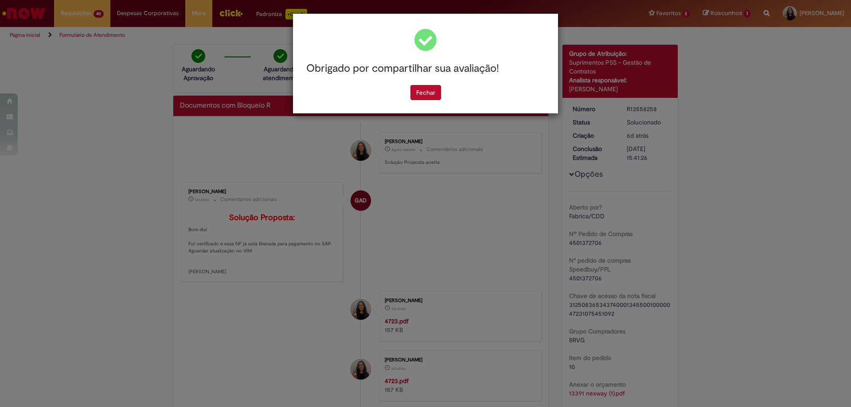
drag, startPoint x: 424, startPoint y: 98, endPoint x: 340, endPoint y: 70, distance: 89.4
click at [425, 98] on button "Fechar" at bounding box center [425, 92] width 31 height 15
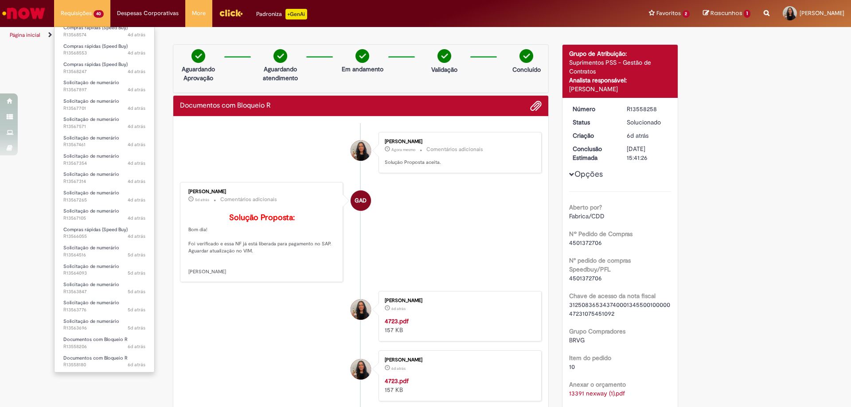
click at [77, 10] on li "Requisições 40 Exibir Todas as Solicitações Compras rápidas (Speed Buy) 3d atrá…" at bounding box center [82, 13] width 56 height 27
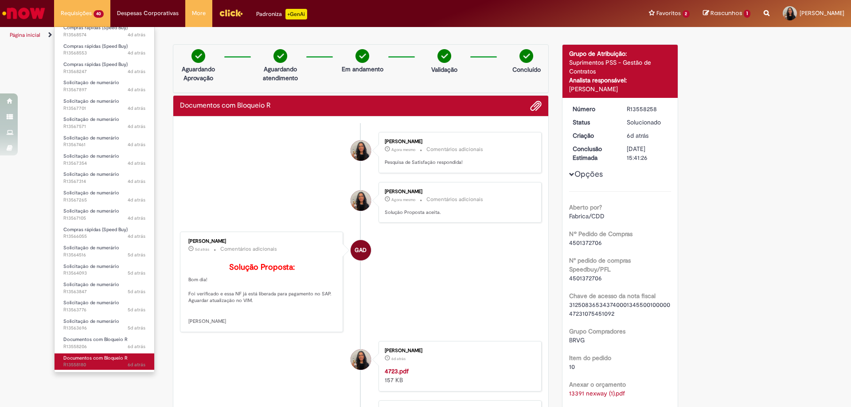
click at [82, 361] on span "6d atrás 6 dias atrás R13558180" at bounding box center [104, 364] width 82 height 7
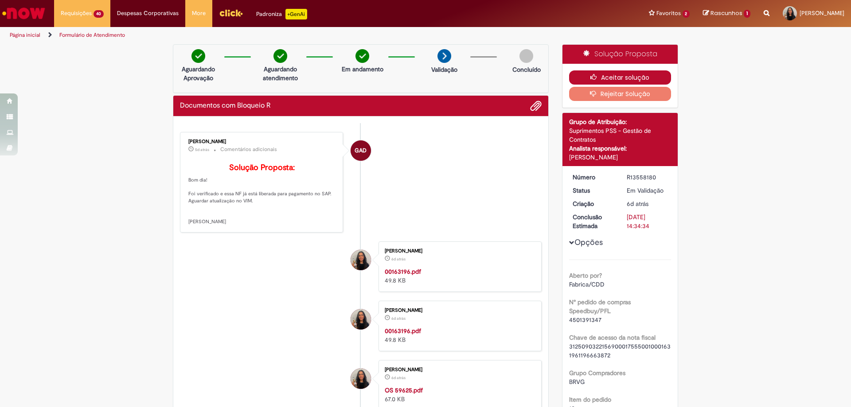
click at [591, 76] on icon "button" at bounding box center [595, 77] width 11 height 6
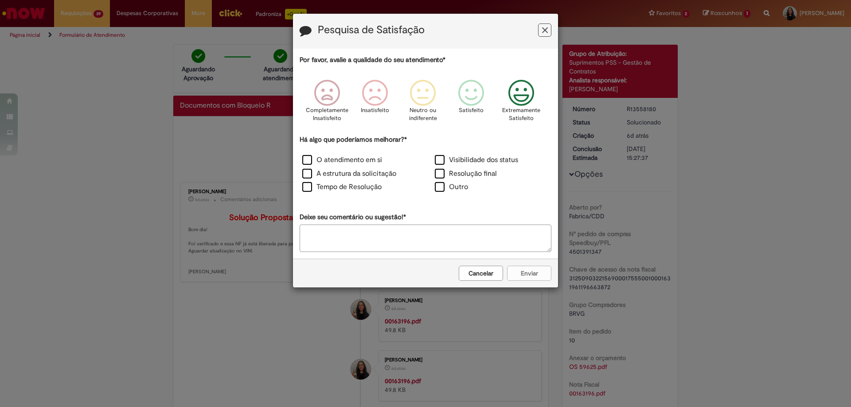
click at [528, 93] on icon "Feedback" at bounding box center [521, 93] width 33 height 27
click at [356, 166] on div "O atendimento em si" at bounding box center [359, 161] width 131 height 12
click at [351, 158] on label "O atendimento em si" at bounding box center [342, 160] width 80 height 10
click at [543, 276] on button "Enviar" at bounding box center [529, 273] width 44 height 15
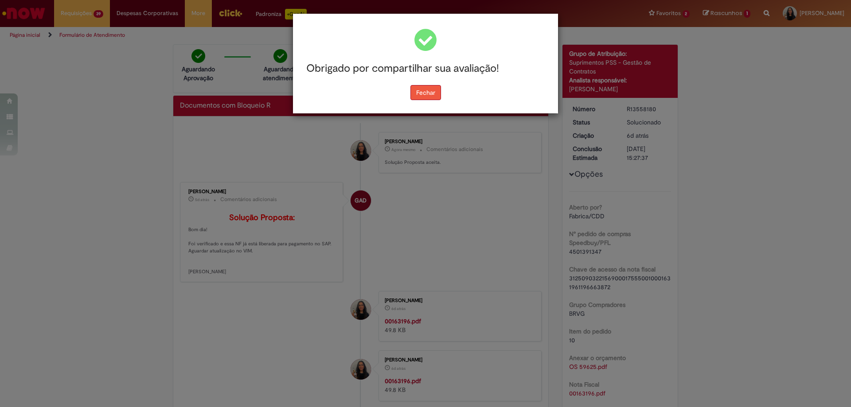
click at [421, 87] on button "Fechar" at bounding box center [425, 92] width 31 height 15
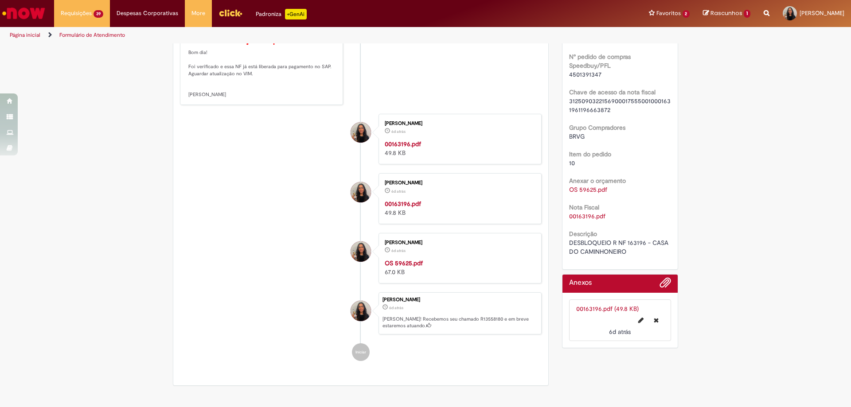
scroll to position [271, 0]
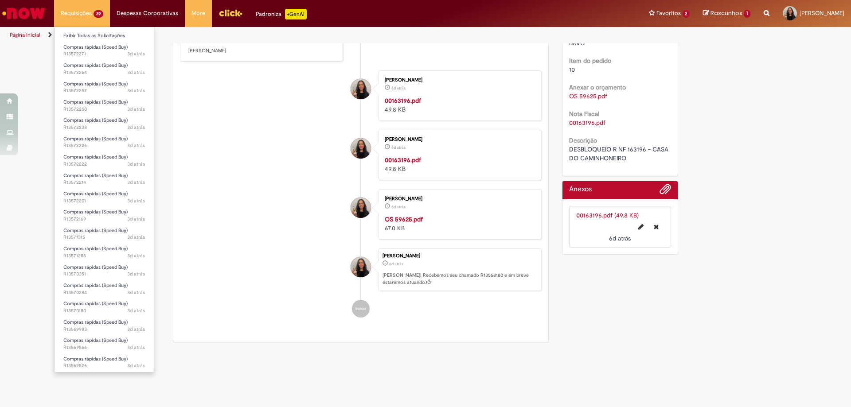
click at [87, 16] on li "Requisições 39 Exibir Todas as Solicitações Compras rápidas (Speed Buy) 3d atrá…" at bounding box center [82, 13] width 56 height 27
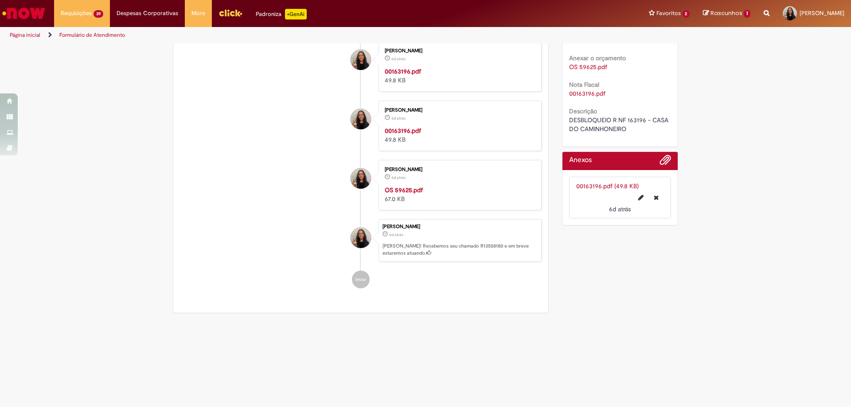
scroll to position [276, 0]
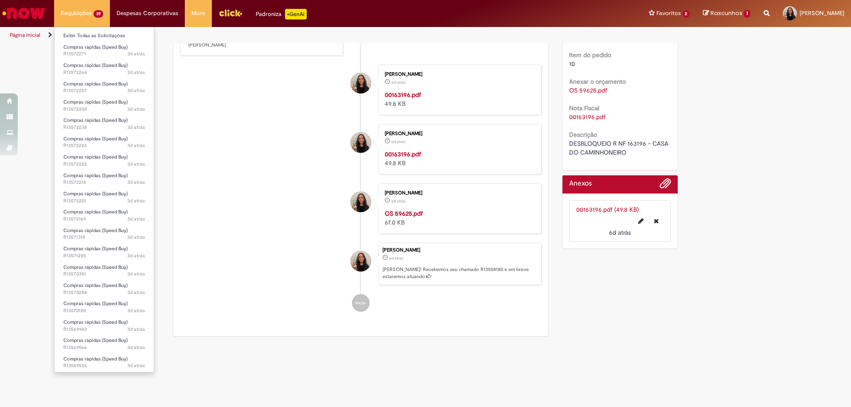
click at [93, 16] on li "Requisições 39 Exibir Todas as Solicitações Compras rápidas (Speed Buy) 3d atrá…" at bounding box center [82, 13] width 56 height 27
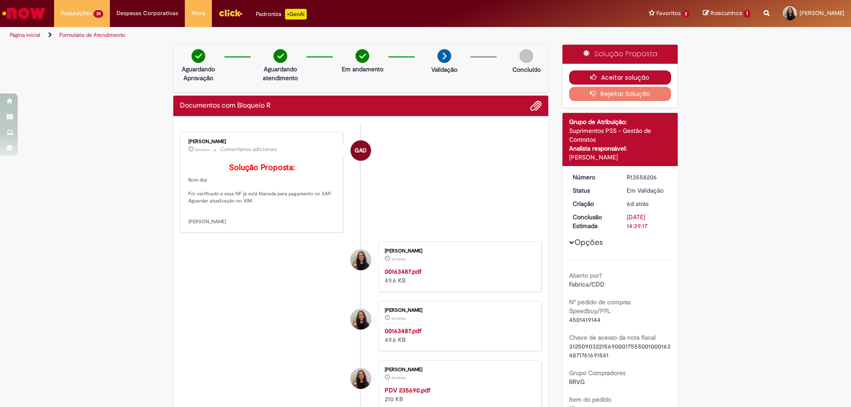
click at [600, 76] on button "Aceitar solução" at bounding box center [620, 77] width 102 height 14
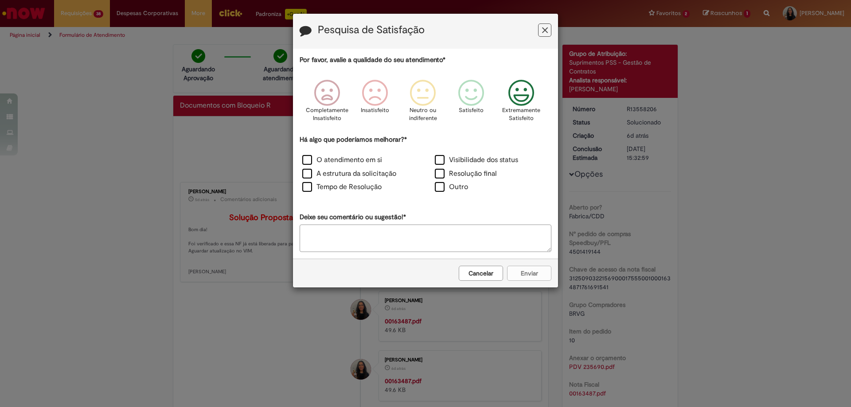
click at [521, 98] on icon "Feedback" at bounding box center [521, 93] width 33 height 27
click at [352, 167] on div "O atendimento em si" at bounding box center [359, 161] width 132 height 14
click at [348, 161] on label "O atendimento em si" at bounding box center [342, 160] width 80 height 10
click at [528, 270] on button "Enviar" at bounding box center [529, 273] width 44 height 15
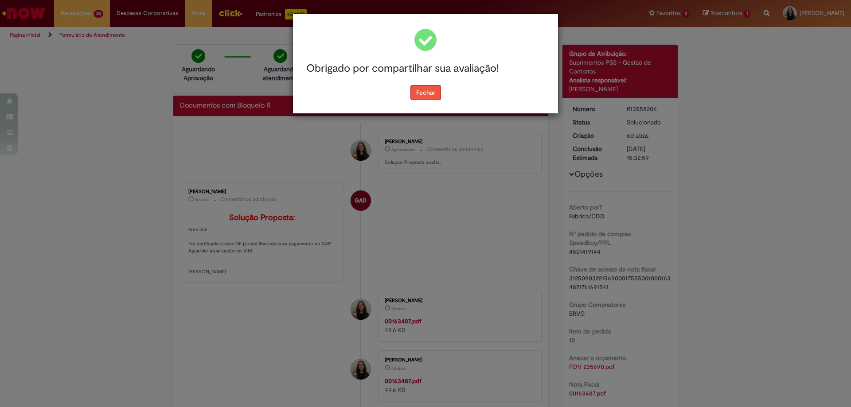
click at [430, 94] on button "Fechar" at bounding box center [425, 92] width 31 height 15
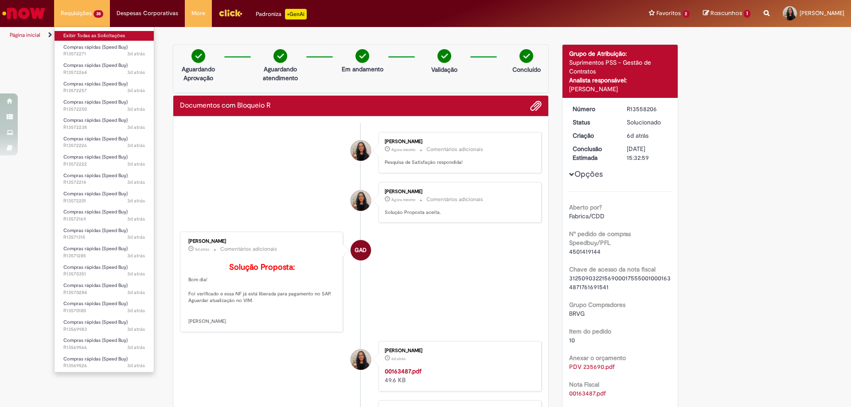
click at [87, 39] on link "Exibir Todas as Solicitações" at bounding box center [103, 36] width 99 height 10
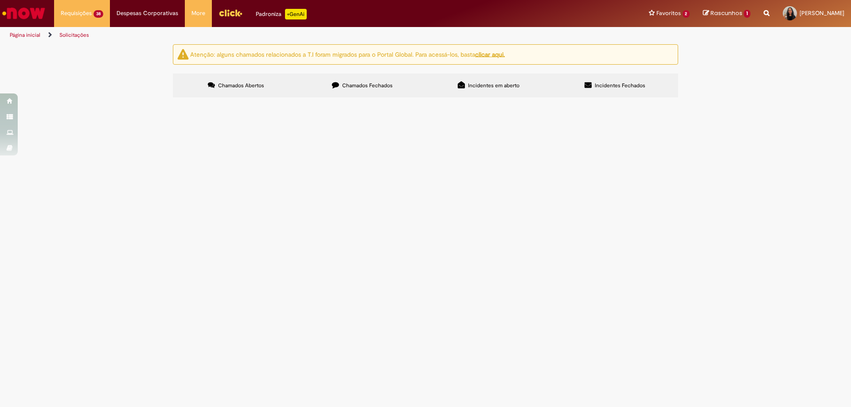
click at [354, 86] on span "Chamados Fechados" at bounding box center [367, 85] width 50 height 7
click at [0, 0] on input "Pesquisar" at bounding box center [0, 0] width 0 height 0
paste input "*********"
type input "*********"
click at [0, 0] on button "Pesquisar" at bounding box center [0, 0] width 0 height 0
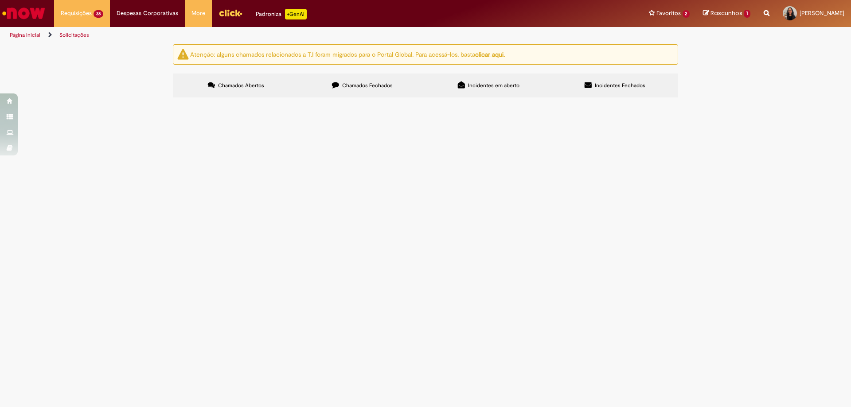
click at [0, 0] on span "DESBLOQUEIO NF 4723 - ALIANÇA" at bounding box center [0, 0] width 0 height 0
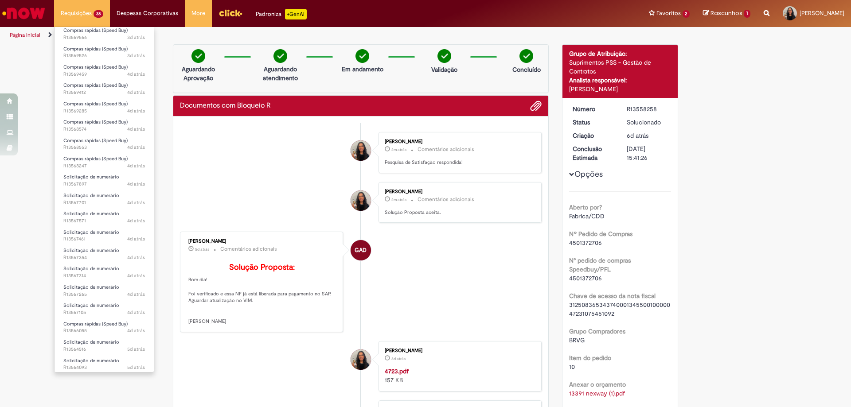
scroll to position [368, 0]
click at [91, 250] on span "Solicitação de numerário" at bounding box center [91, 248] width 56 height 7
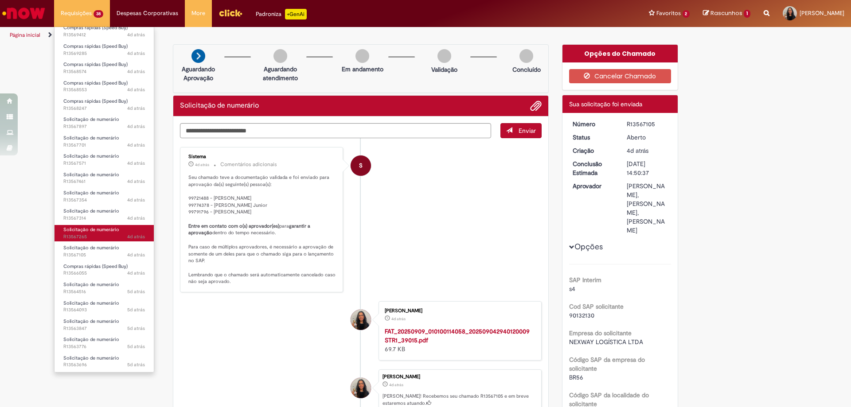
click at [89, 233] on span "Solicitação de numerário" at bounding box center [91, 229] width 56 height 7
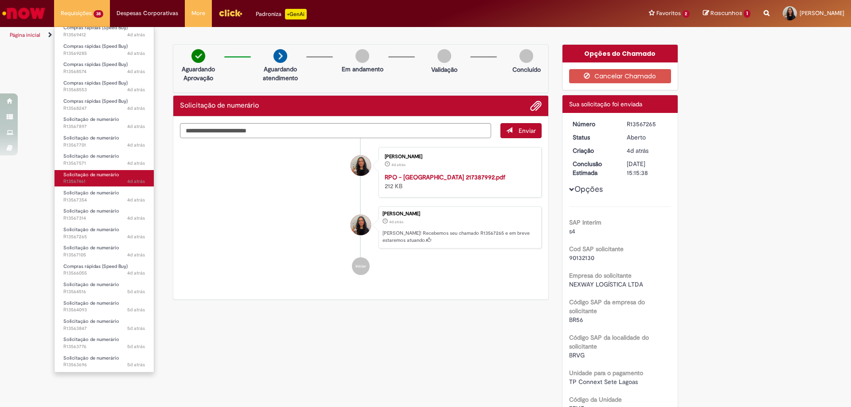
click at [92, 180] on span "4d atrás 4 dias atrás R13567461" at bounding box center [104, 181] width 82 height 7
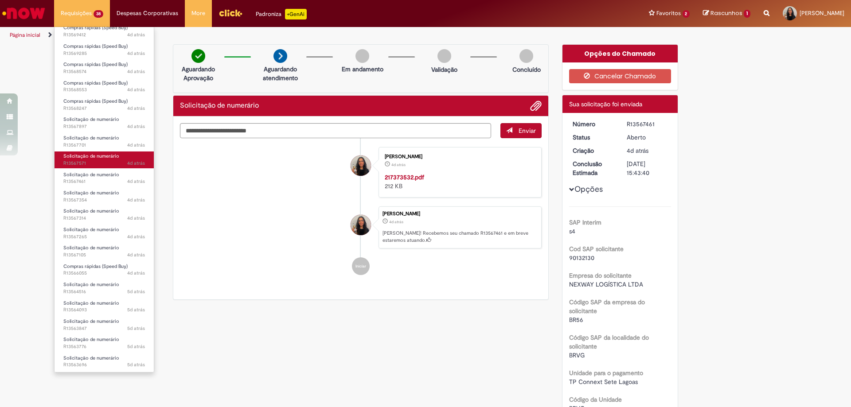
click at [102, 159] on span "Solicitação de numerário" at bounding box center [91, 156] width 56 height 7
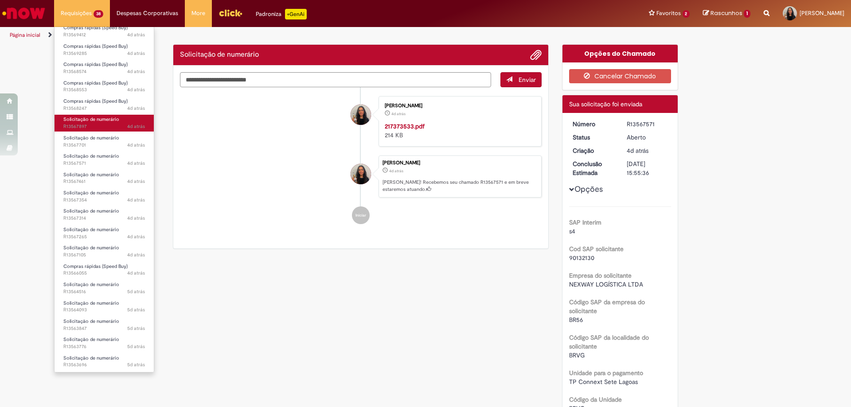
click at [96, 130] on link "Solicitação de numerário 4d atrás 4 dias atrás R13567897" at bounding box center [103, 123] width 99 height 16
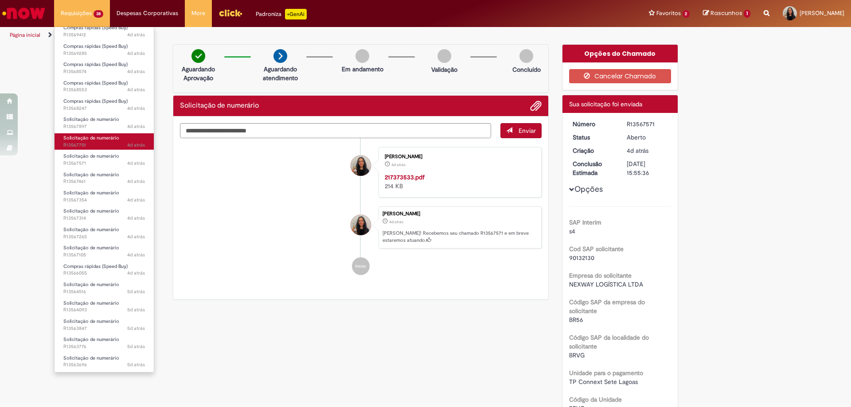
click at [97, 140] on span "Solicitação de numerário" at bounding box center [91, 138] width 56 height 7
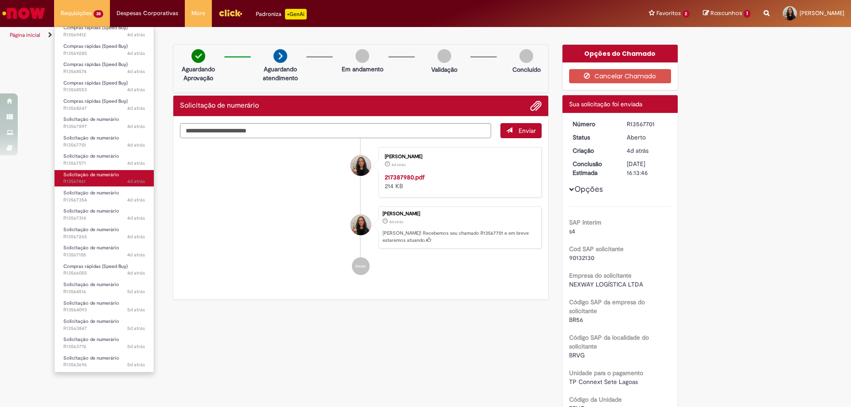
click at [110, 176] on span "Solicitação de numerário" at bounding box center [91, 174] width 56 height 7
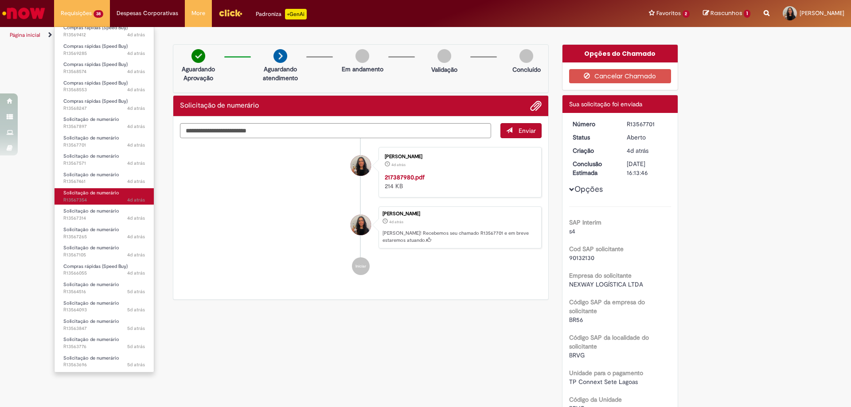
click at [100, 194] on span "Solicitação de numerário" at bounding box center [91, 193] width 56 height 7
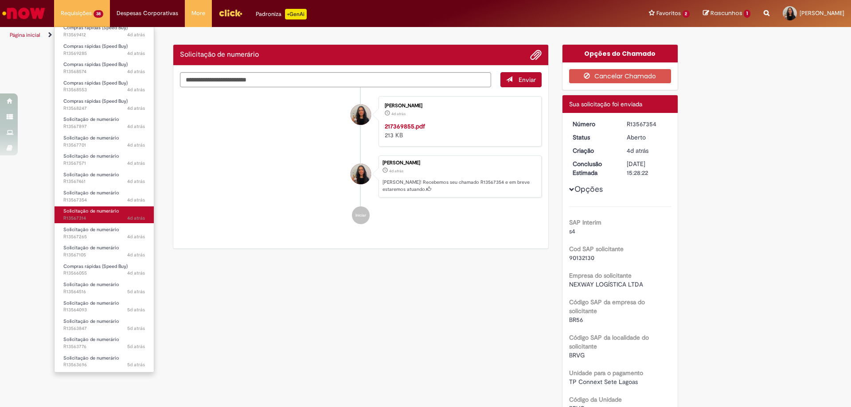
click at [99, 218] on span "4d atrás 4 dias atrás R13567314" at bounding box center [104, 218] width 82 height 7
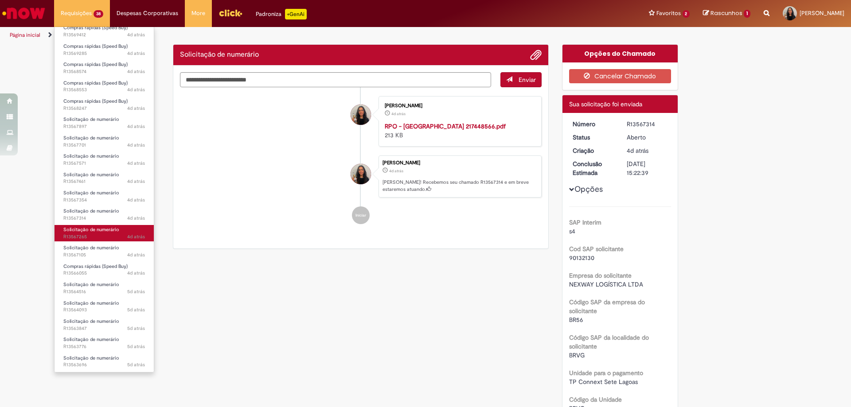
click at [95, 230] on span "Solicitação de numerário" at bounding box center [91, 229] width 56 height 7
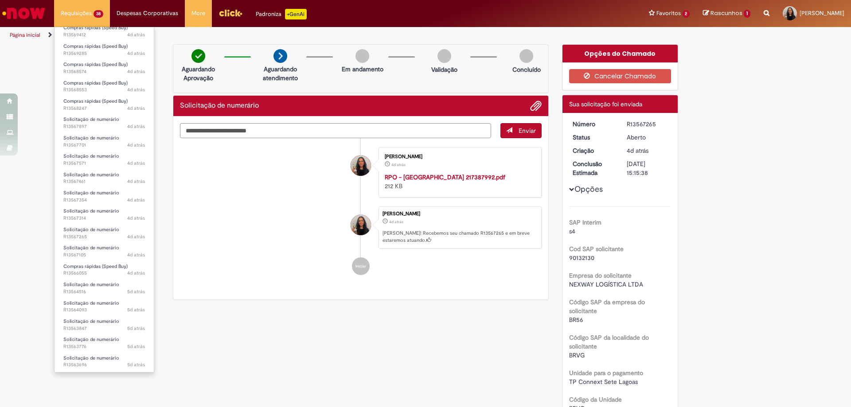
click at [71, 15] on li "Requisições 38 Exibir Todas as Solicitações Compras rápidas (Speed Buy) 3d atrá…" at bounding box center [82, 13] width 56 height 27
click at [91, 37] on link "Exibir Todas as Solicitações" at bounding box center [103, 36] width 99 height 10
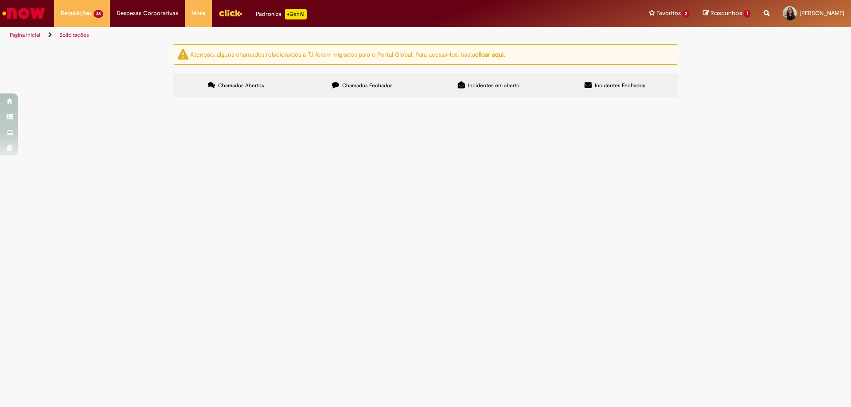
click at [0, 0] on input "Pesquisar" at bounding box center [0, 0] width 0 height 0
paste input "*********"
type input "*********"
click at [0, 0] on button "Pesquisar" at bounding box center [0, 0] width 0 height 0
click at [0, 0] on span "LAVAÇÃO CAMINHÃO TOCO - ORÇ 1757 - PLACA JBP9E[DATE]" at bounding box center [0, 0] width 0 height 0
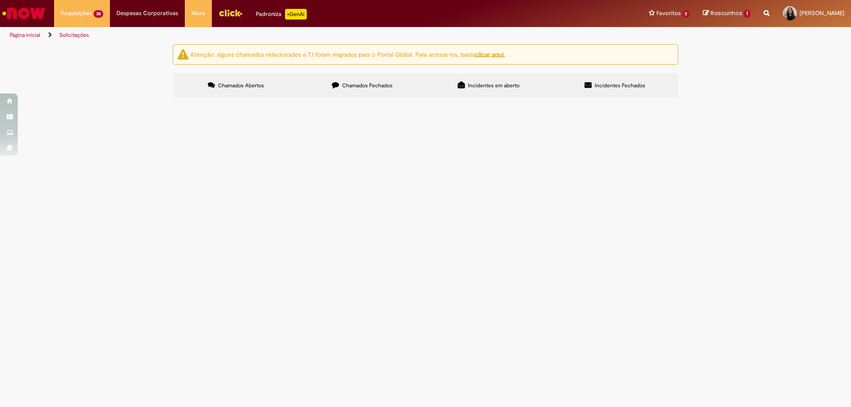
click at [0, 0] on span "LAVAÇÃO CAMINHÃO TOCO - ORÇ 1757 - PLACA JBP9E[DATE]" at bounding box center [0, 0] width 0 height 0
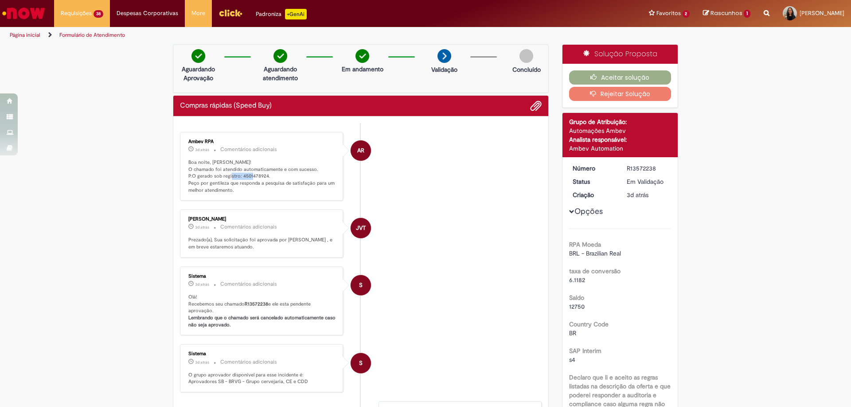
drag, startPoint x: 239, startPoint y: 125, endPoint x: 262, endPoint y: 175, distance: 55.7
click at [262, 175] on p "Boa noite, [PERSON_NAME]! O chamado foi atendido automaticamente e com sucesso.…" at bounding box center [262, 176] width 148 height 35
copy p "4501478924"
click at [596, 74] on icon "button" at bounding box center [595, 77] width 11 height 6
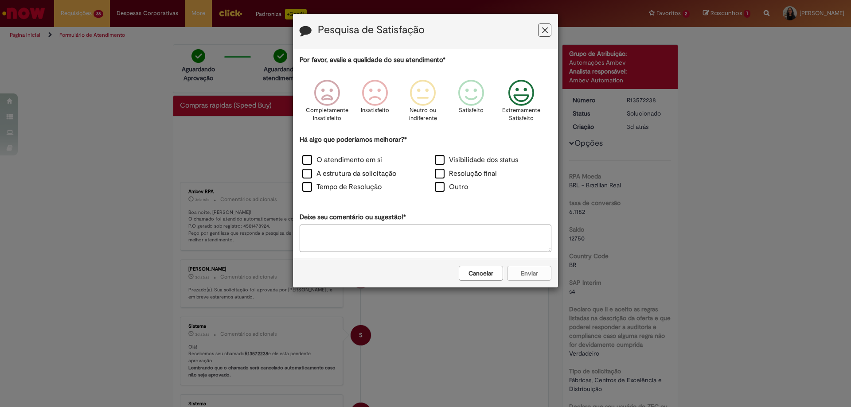
click at [515, 93] on icon "Feedback" at bounding box center [521, 93] width 33 height 27
click at [348, 159] on label "O atendimento em si" at bounding box center [342, 160] width 80 height 10
click at [527, 284] on div "Cancelar Enviar" at bounding box center [425, 273] width 265 height 29
click at [527, 277] on button "Enviar" at bounding box center [529, 273] width 44 height 15
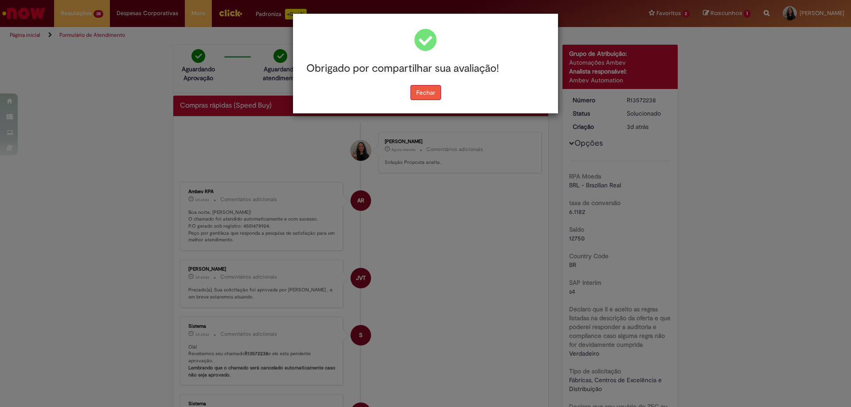
click at [425, 87] on button "Fechar" at bounding box center [425, 92] width 31 height 15
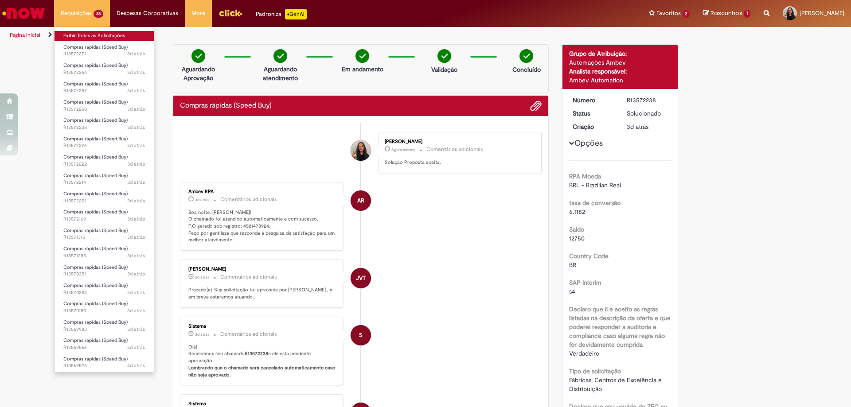
click at [85, 36] on link "Exibir Todas as Solicitações" at bounding box center [103, 36] width 99 height 10
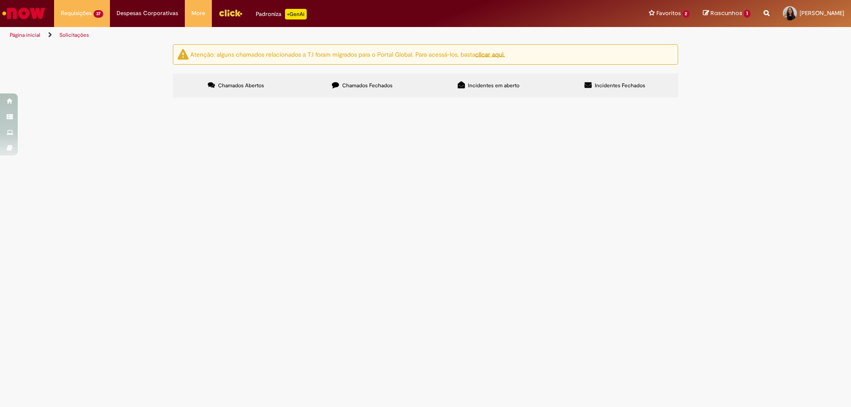
click at [0, 0] on input "Pesquisar" at bounding box center [0, 0] width 0 height 0
paste input "*********"
type input "*********"
click at [0, 0] on button "Pesquisar" at bounding box center [0, 0] width 0 height 0
click at [0, 0] on td "Compras rápidas (Speed Buy)" at bounding box center [0, 0] width 0 height 0
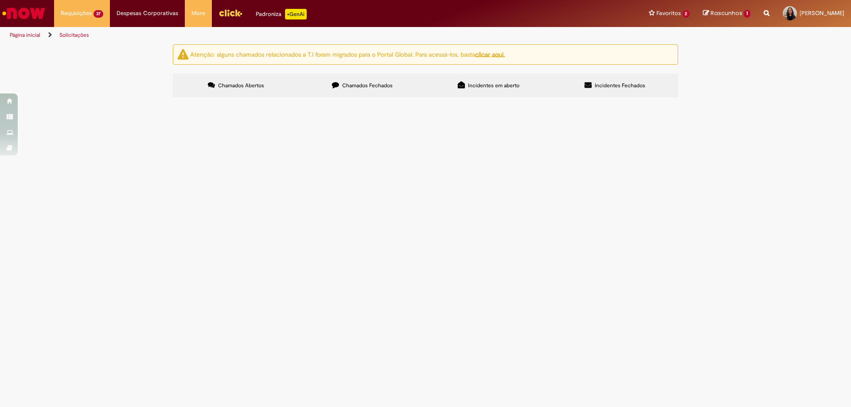
click at [0, 0] on span "Compras rápidas (Speed Buy)" at bounding box center [0, 0] width 0 height 0
click at [0, 0] on td "SERVIÇO MO SOLDA - ORÇ 1727 - PLACA JBF7B61 - [DATE]" at bounding box center [0, 0] width 0 height 0
click at [0, 0] on span "SERVIÇO MO SOLDA - ORÇ 1727 - PLACA JBF7B61 - [DATE]" at bounding box center [0, 0] width 0 height 0
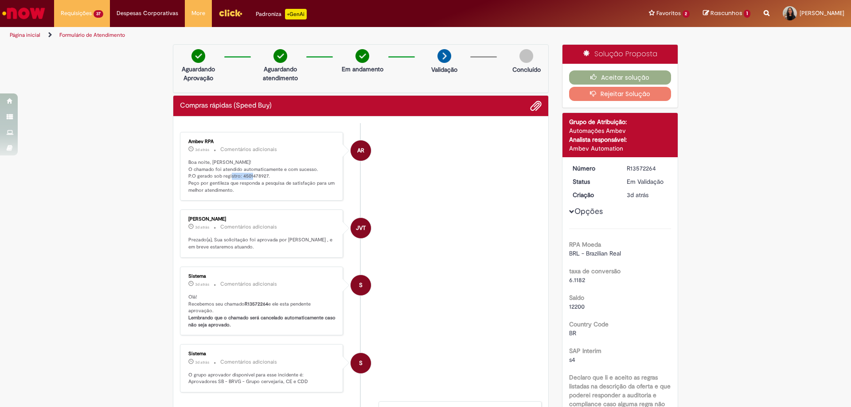
drag, startPoint x: 238, startPoint y: 126, endPoint x: 263, endPoint y: 175, distance: 54.9
click at [263, 175] on p "Boa noite, [PERSON_NAME]! O chamado foi atendido automaticamente e com sucesso.…" at bounding box center [262, 176] width 148 height 35
copy p "4501478927"
click at [617, 78] on button "Aceitar solução" at bounding box center [620, 77] width 102 height 14
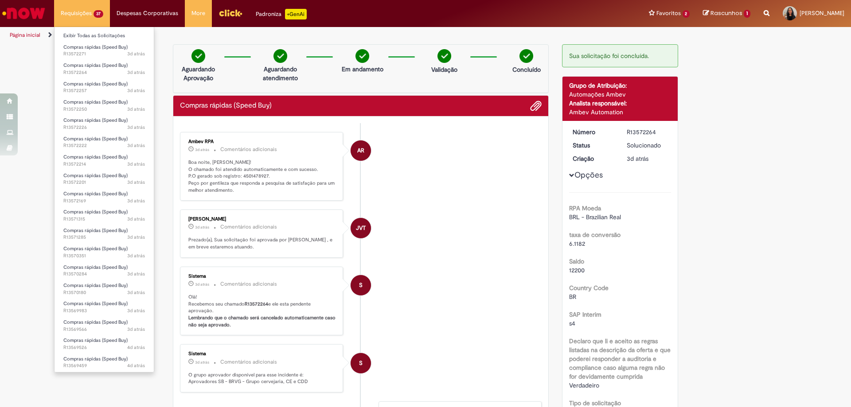
click at [82, 11] on li "Requisições 37 Exibir Todas as Solicitações Compras rápidas (Speed Buy) 3d atrá…" at bounding box center [82, 13] width 56 height 27
click at [85, 39] on link "Exibir Todas as Solicitações" at bounding box center [103, 36] width 99 height 10
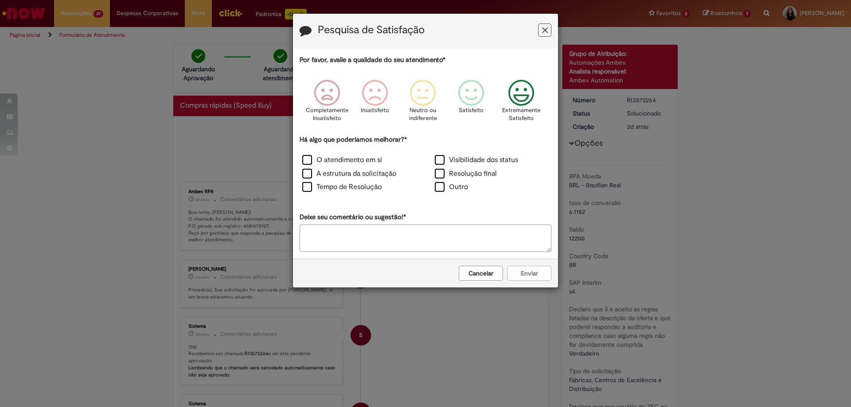
click at [514, 86] on icon "Feedback" at bounding box center [521, 93] width 33 height 27
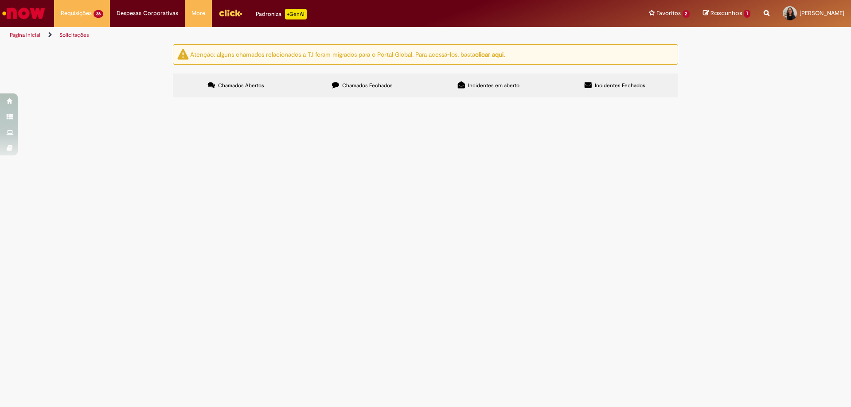
click at [357, 98] on div "O atendimento em si" at bounding box center [359, 92] width 131 height 12
click at [337, 80] on label "Chamados Fechados" at bounding box center [362, 86] width 126 height 24
click at [247, 86] on span "Chamados Abertos" at bounding box center [241, 85] width 46 height 7
click at [0, 0] on input "Pesquisar" at bounding box center [0, 0] width 0 height 0
paste input "*********"
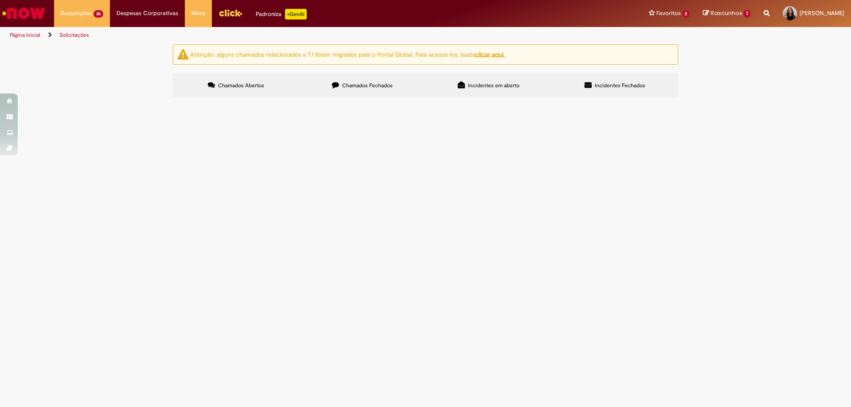
type input "*********"
click at [0, 0] on button "Pesquisar" at bounding box center [0, 0] width 0 height 0
click at [0, 0] on span "LAVAÇÃO CAMINHONETE - ORÇ 1724 - PLACA SIB9C97 - [DATE]" at bounding box center [0, 0] width 0 height 0
click at [0, 0] on span "Compras rápidas (Speed Buy)" at bounding box center [0, 0] width 0 height 0
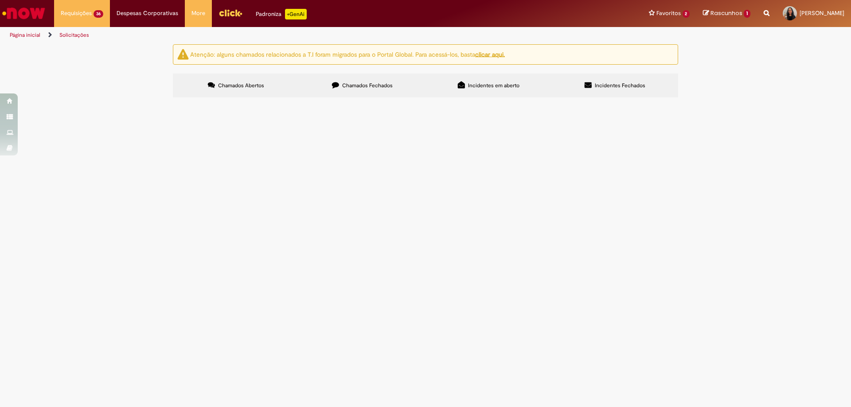
click at [0, 0] on span "LAVAÇÃO CAMINHONETE - ORÇ 1724 - PLACA SIB9C97 - [DATE]" at bounding box center [0, 0] width 0 height 0
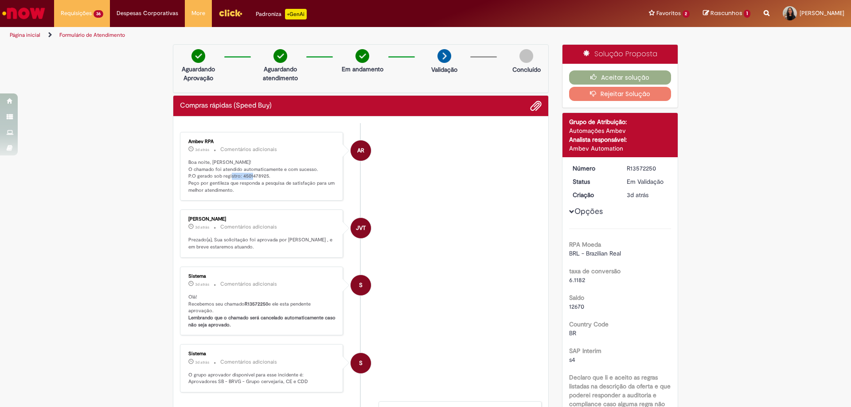
drag, startPoint x: 238, startPoint y: 126, endPoint x: 262, endPoint y: 176, distance: 55.5
click at [262, 176] on p "Boa noite, [PERSON_NAME]! O chamado foi atendido automaticamente e com sucesso.…" at bounding box center [262, 176] width 148 height 35
copy p "4501478925"
click at [609, 76] on button "Aceitar solução" at bounding box center [620, 77] width 102 height 14
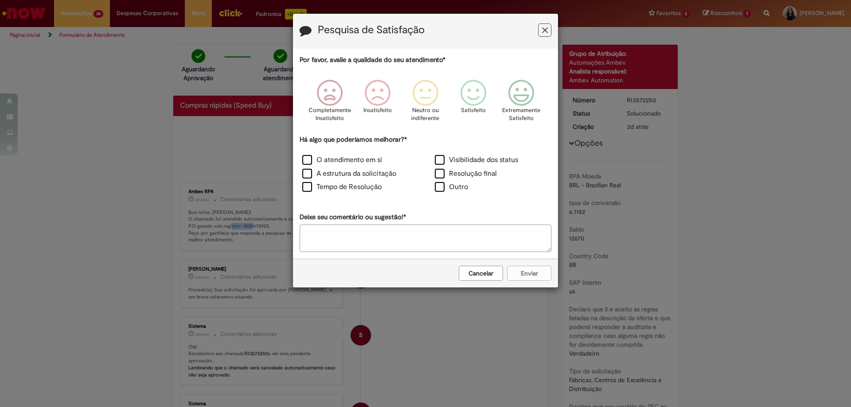
click at [91, 33] on div "Pesquisa de Satisfação Por favor, avalie a qualidade do seu atendimento* Comple…" at bounding box center [425, 203] width 851 height 407
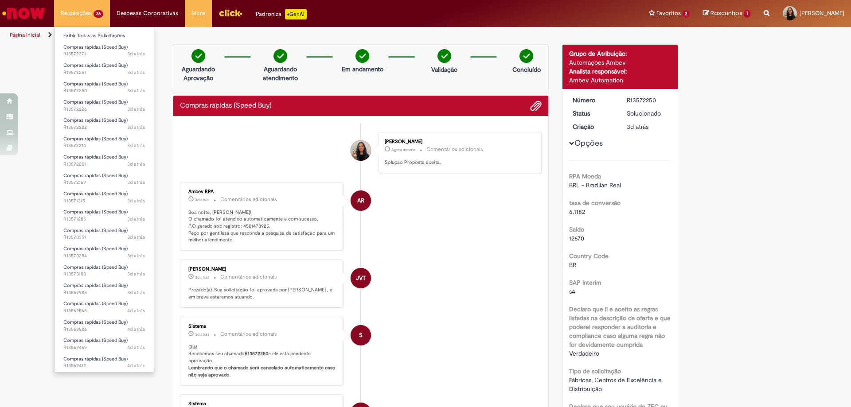
click at [72, 7] on li "Requisições 36 Exibir Todas as Solicitações Compras rápidas (Speed Buy) 3d atrá…" at bounding box center [82, 13] width 56 height 27
click at [79, 38] on link "Exibir Todas as Solicitações" at bounding box center [103, 36] width 99 height 10
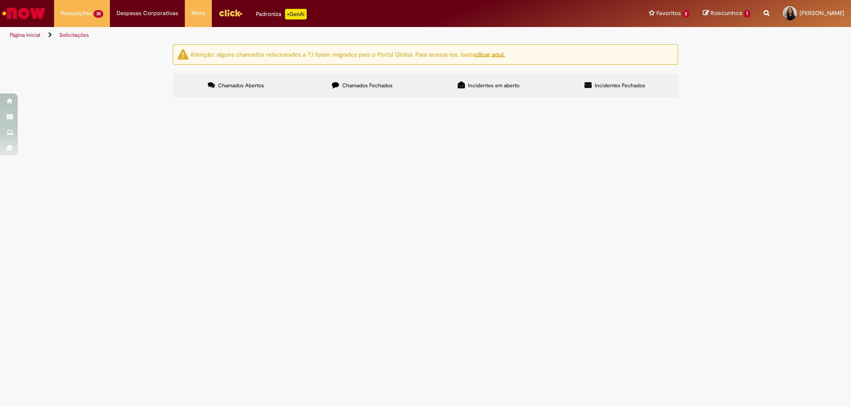
click at [0, 0] on input "Pesquisar" at bounding box center [0, 0] width 0 height 0
paste input "*********"
type input "*********"
click at [0, 0] on button "Pesquisar" at bounding box center [0, 0] width 0 height 0
click at [0, 0] on td "LAVAÇÃO CAMINHÃO TOCO - ORÇ 1727 - PLACA JBF7B61 - [DATE]" at bounding box center [0, 0] width 0 height 0
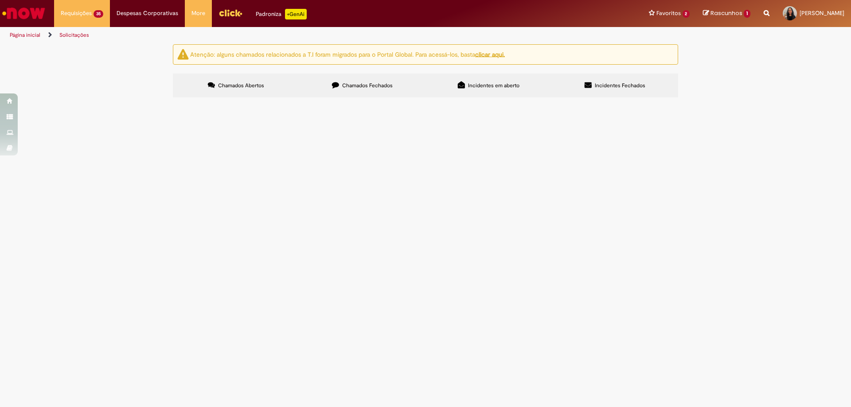
click at [0, 0] on span "LAVAÇÃO CAMINHÃO TOCO - ORÇ 1727 - PLACA JBF7B61 - [DATE]" at bounding box center [0, 0] width 0 height 0
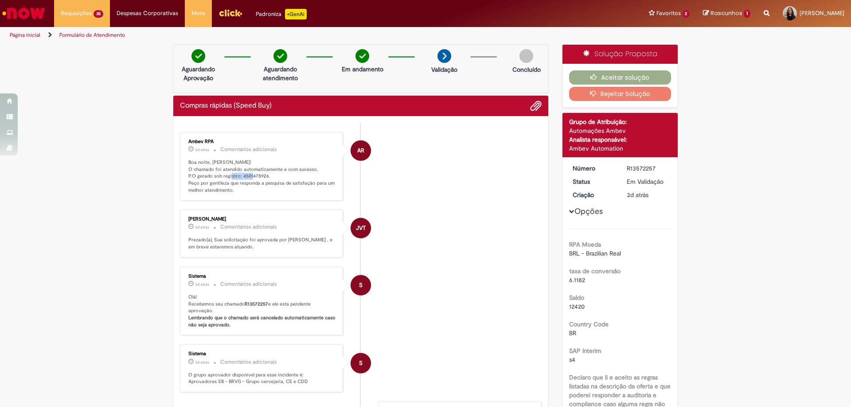
drag, startPoint x: 238, startPoint y: 178, endPoint x: 263, endPoint y: 177, distance: 25.3
click at [263, 177] on p "Boa noite, [PERSON_NAME]! O chamado foi atendido automaticamente e com sucesso.…" at bounding box center [262, 176] width 148 height 35
click at [594, 74] on icon "button" at bounding box center [595, 77] width 11 height 6
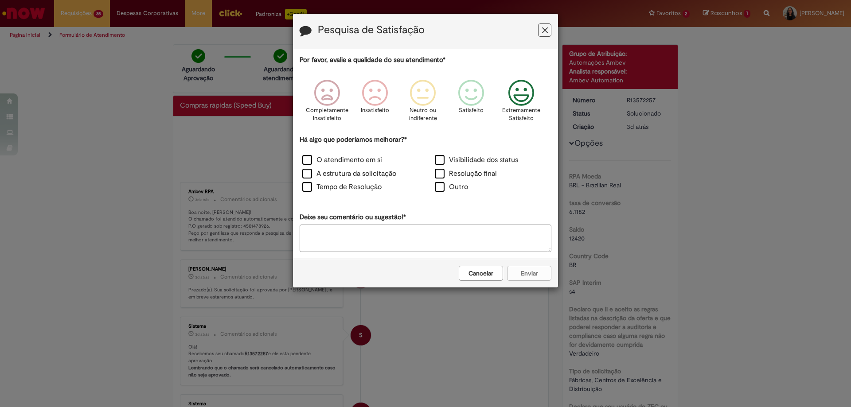
click at [518, 91] on icon "Feedback" at bounding box center [521, 93] width 33 height 27
click at [349, 162] on label "O atendimento em si" at bounding box center [342, 160] width 80 height 10
click at [537, 275] on button "Enviar" at bounding box center [529, 273] width 44 height 15
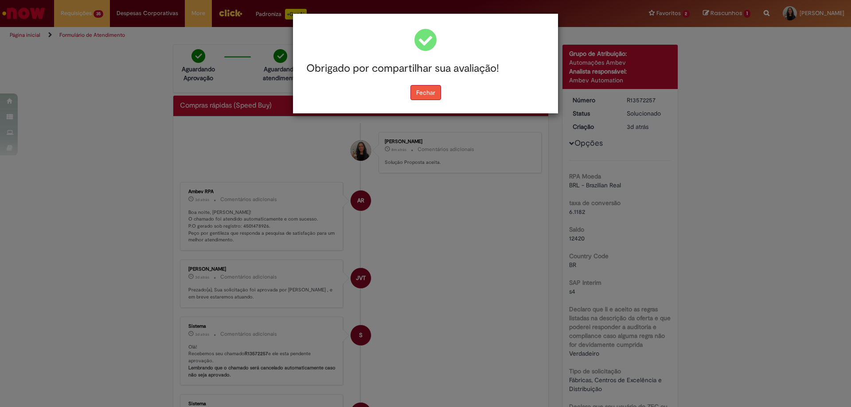
click at [416, 95] on button "Fechar" at bounding box center [425, 92] width 31 height 15
